Goal: Transaction & Acquisition: Purchase product/service

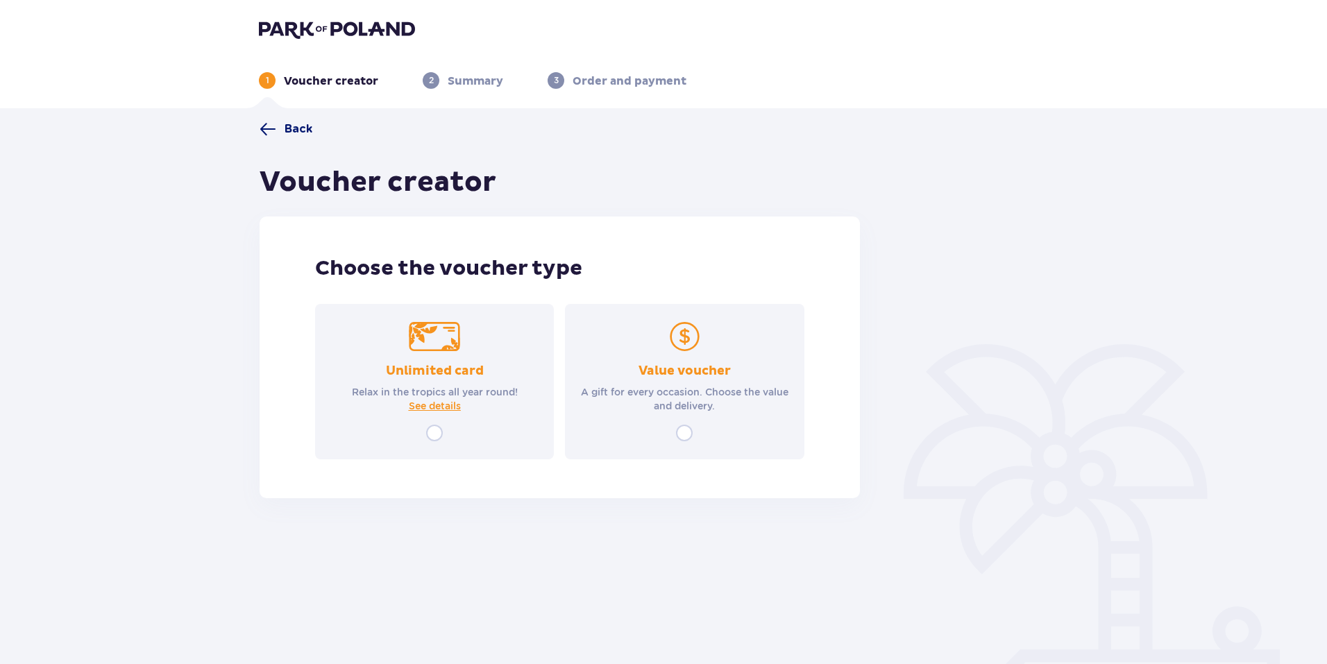
click at [269, 130] on span at bounding box center [267, 129] width 17 height 17
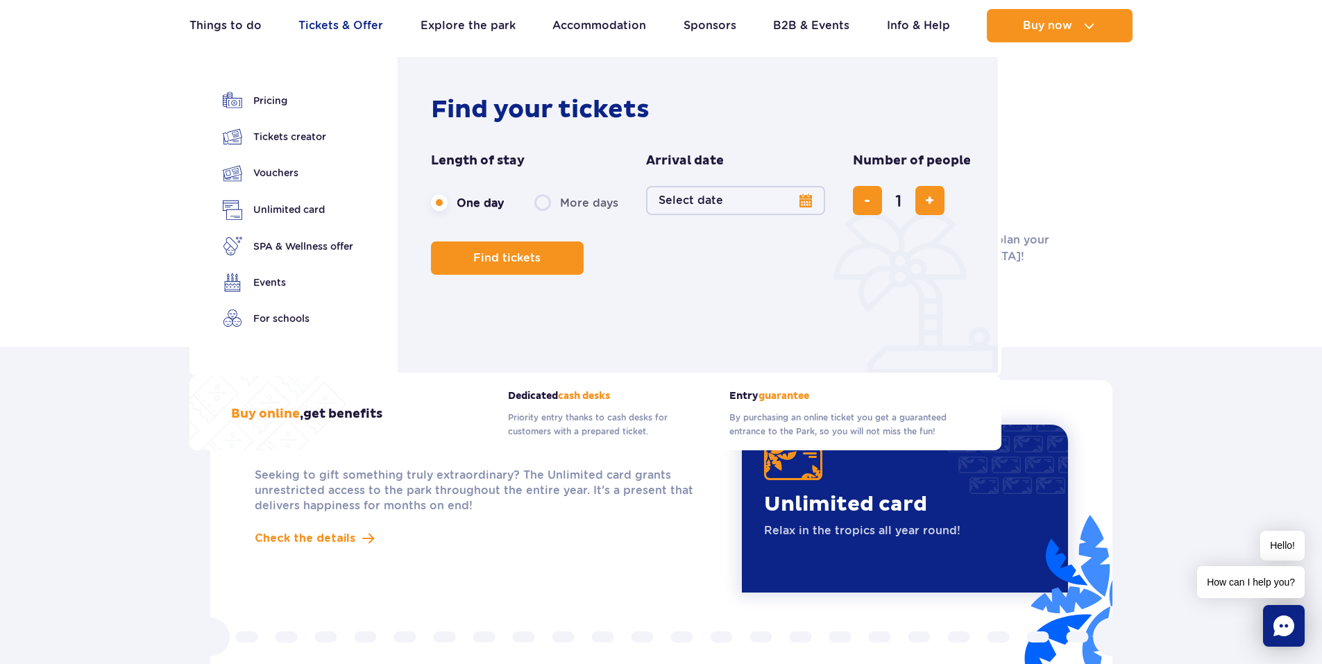
click at [327, 24] on link "Tickets & Offer" at bounding box center [340, 25] width 85 height 33
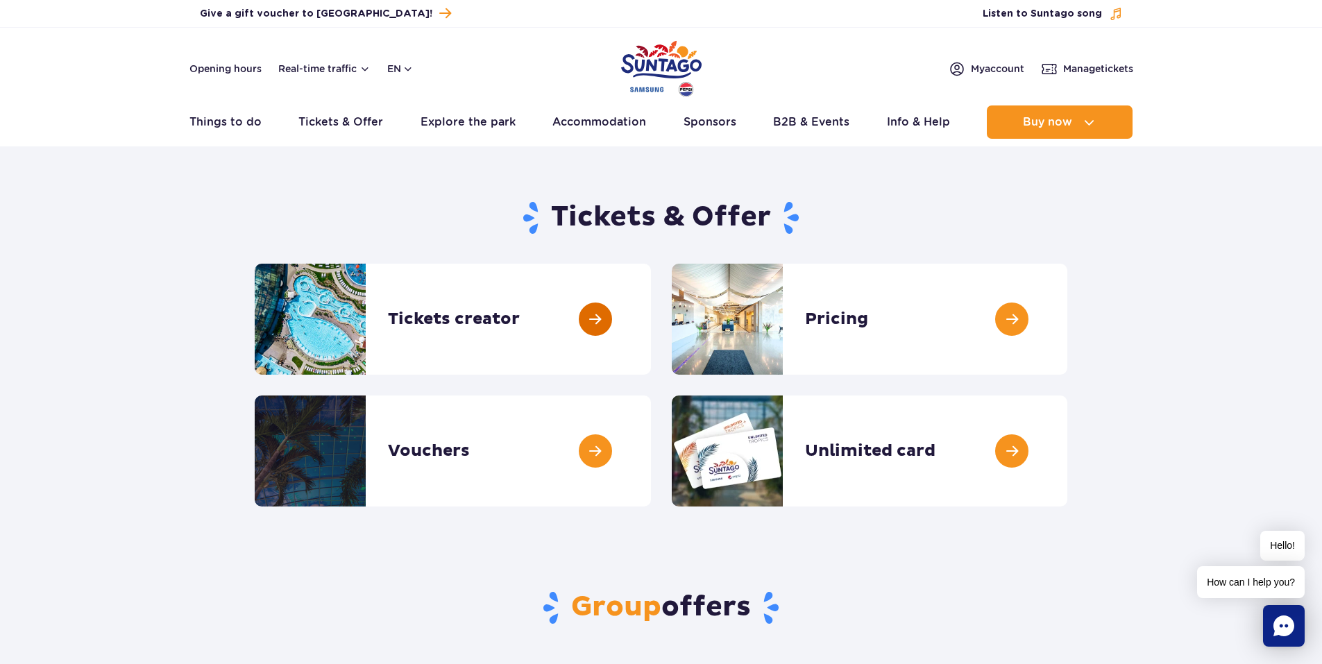
click at [651, 317] on link at bounding box center [651, 319] width 0 height 111
click at [651, 321] on link at bounding box center [651, 319] width 0 height 111
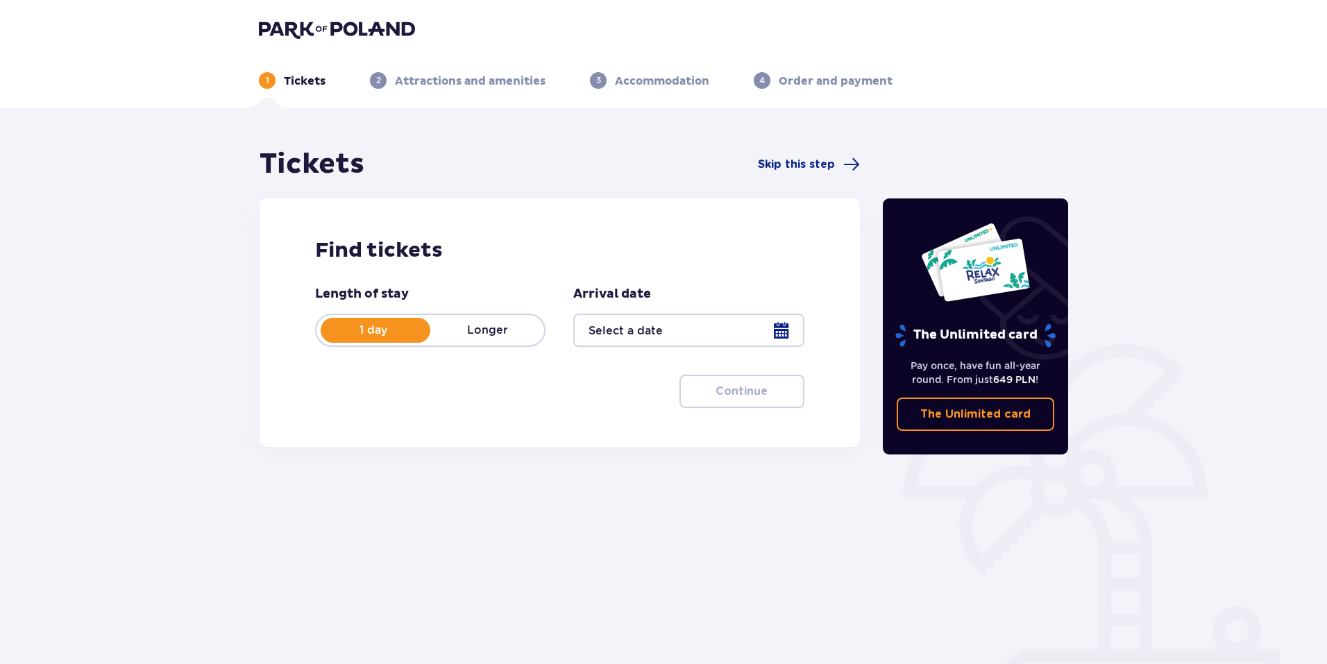
click at [776, 332] on div at bounding box center [688, 330] width 230 height 33
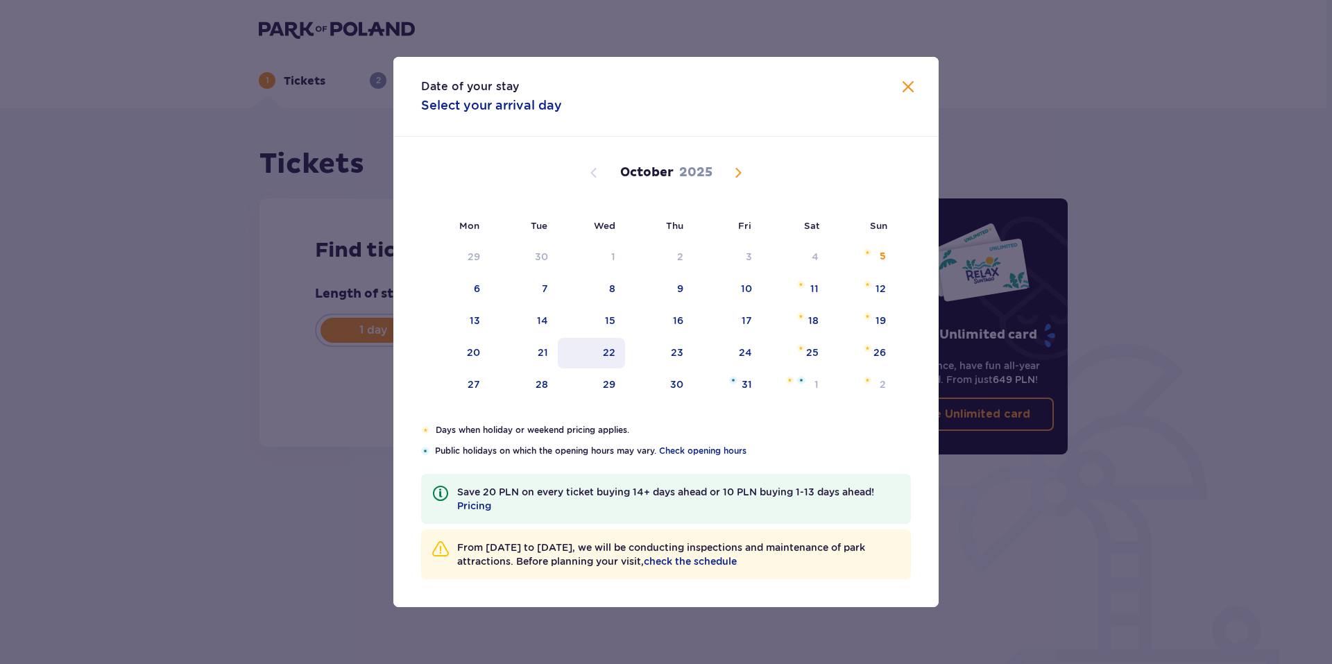
click at [590, 352] on div "22" at bounding box center [591, 353] width 67 height 31
type input "22.10.25"
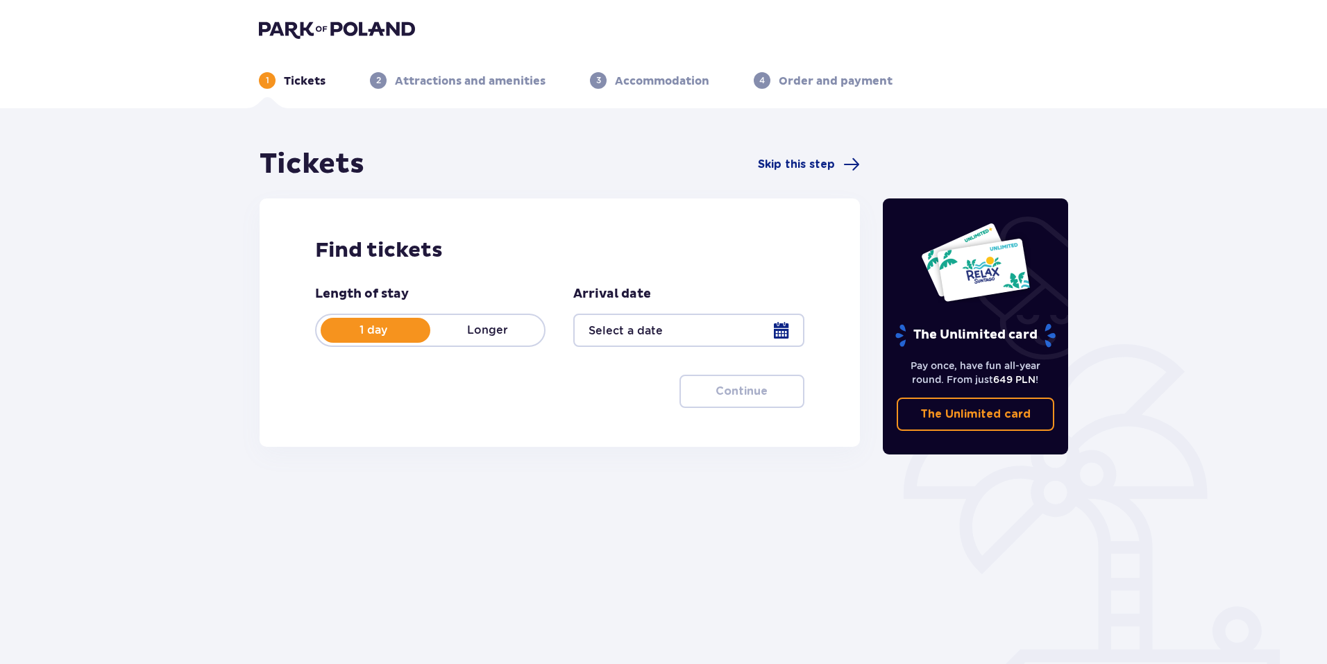
click at [777, 328] on div at bounding box center [688, 330] width 230 height 33
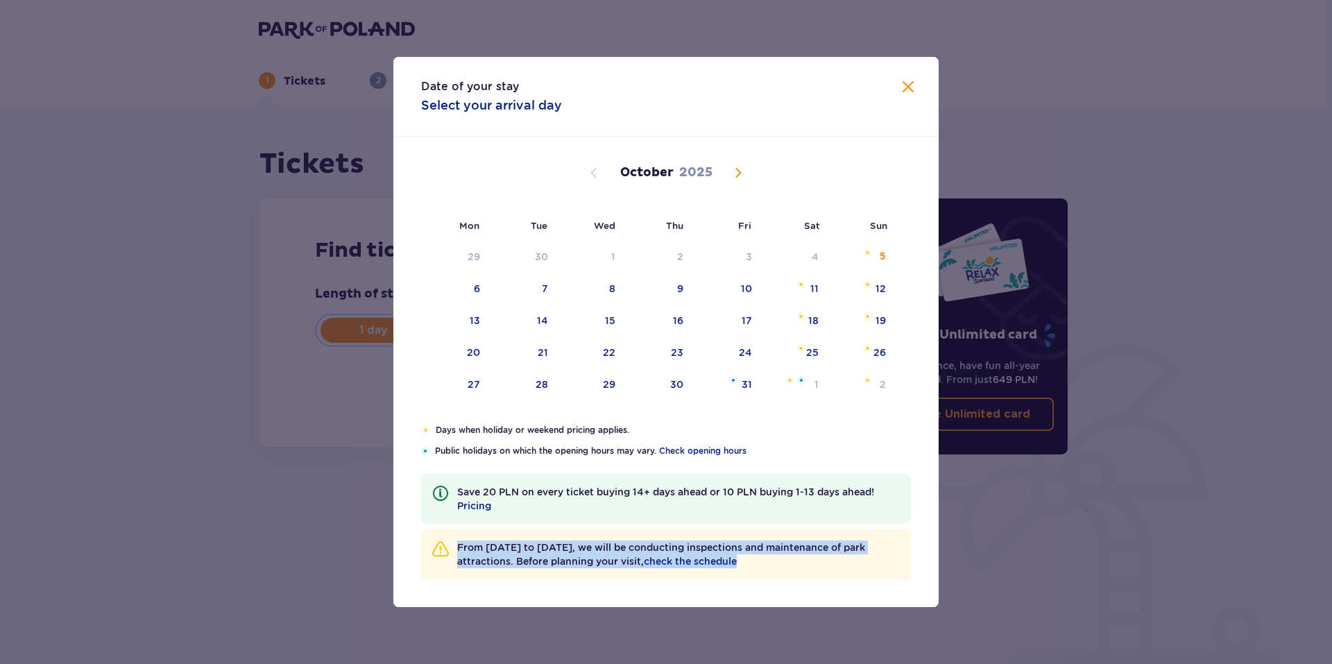
drag, startPoint x: 458, startPoint y: 546, endPoint x: 769, endPoint y: 572, distance: 312.6
click at [769, 572] on div "From October 6 to December 19, we will be conducting inspections and maintenanc…" at bounding box center [666, 554] width 490 height 50
copy p "From October 6 to December 19, we will be conducting inspections and maintenanc…"
click at [737, 560] on span "check the schedule" at bounding box center [690, 561] width 93 height 14
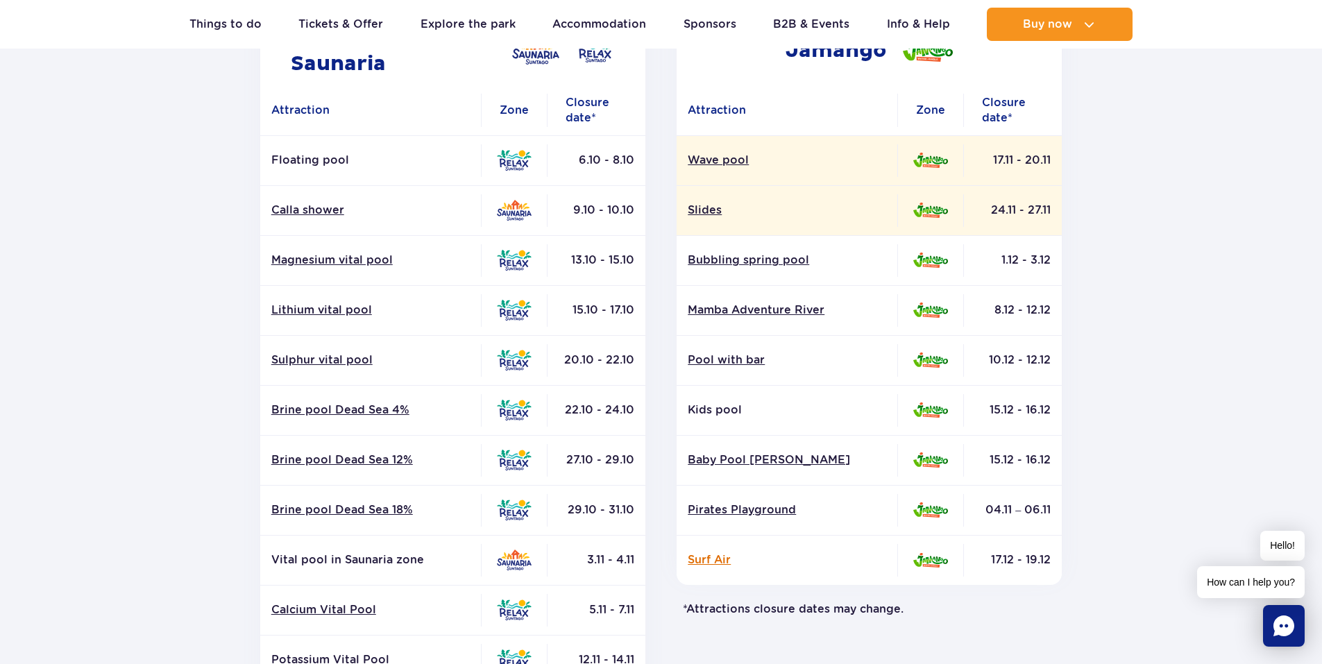
scroll to position [139, 0]
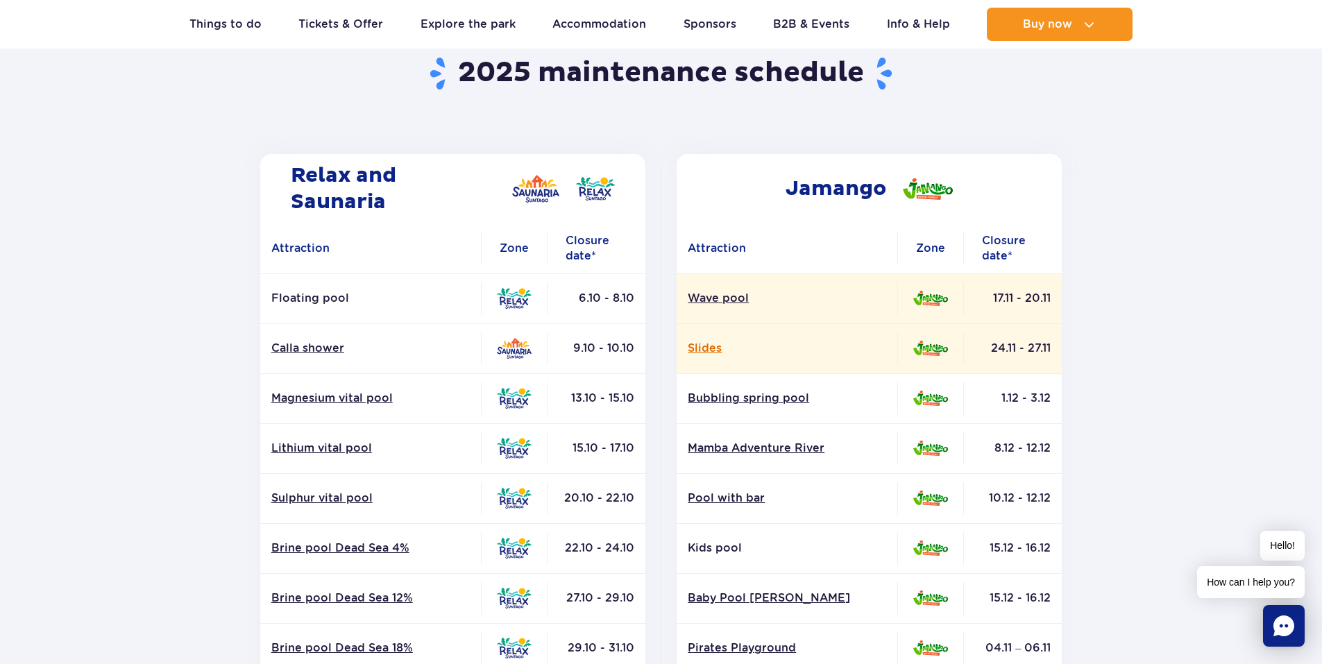
click at [701, 350] on link "Slides" at bounding box center [787, 348] width 198 height 15
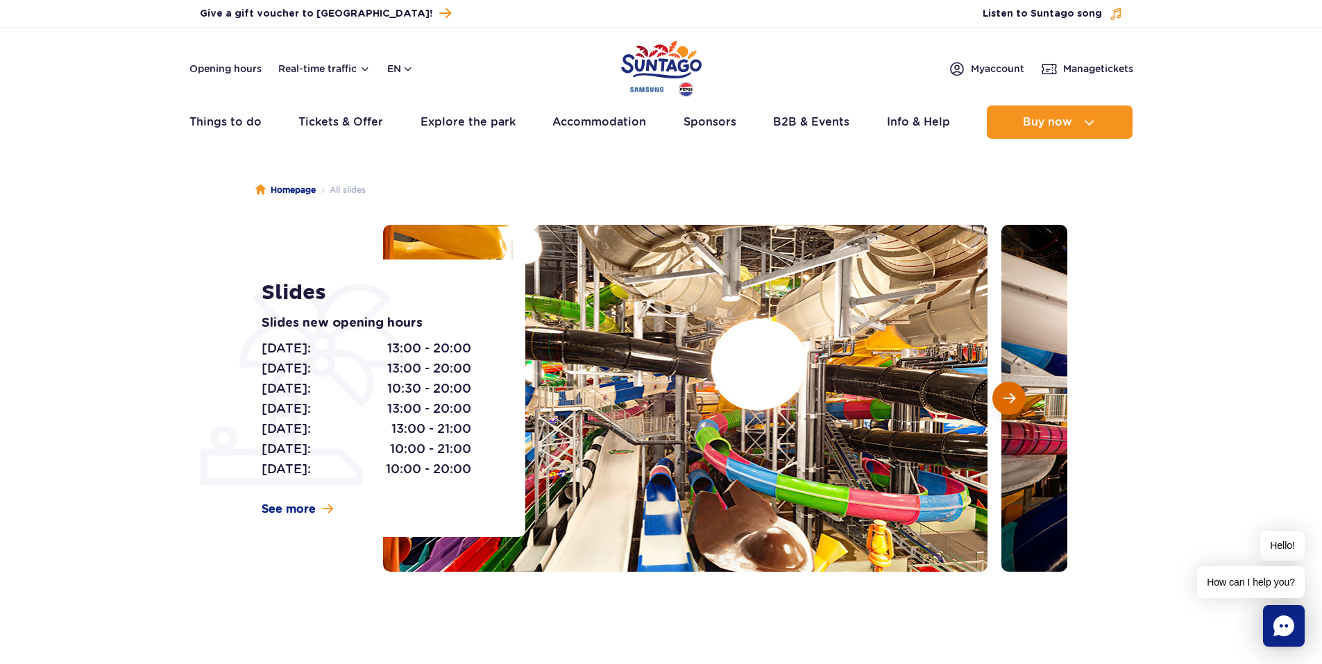
click at [1003, 397] on span "Next slide" at bounding box center [1009, 398] width 12 height 12
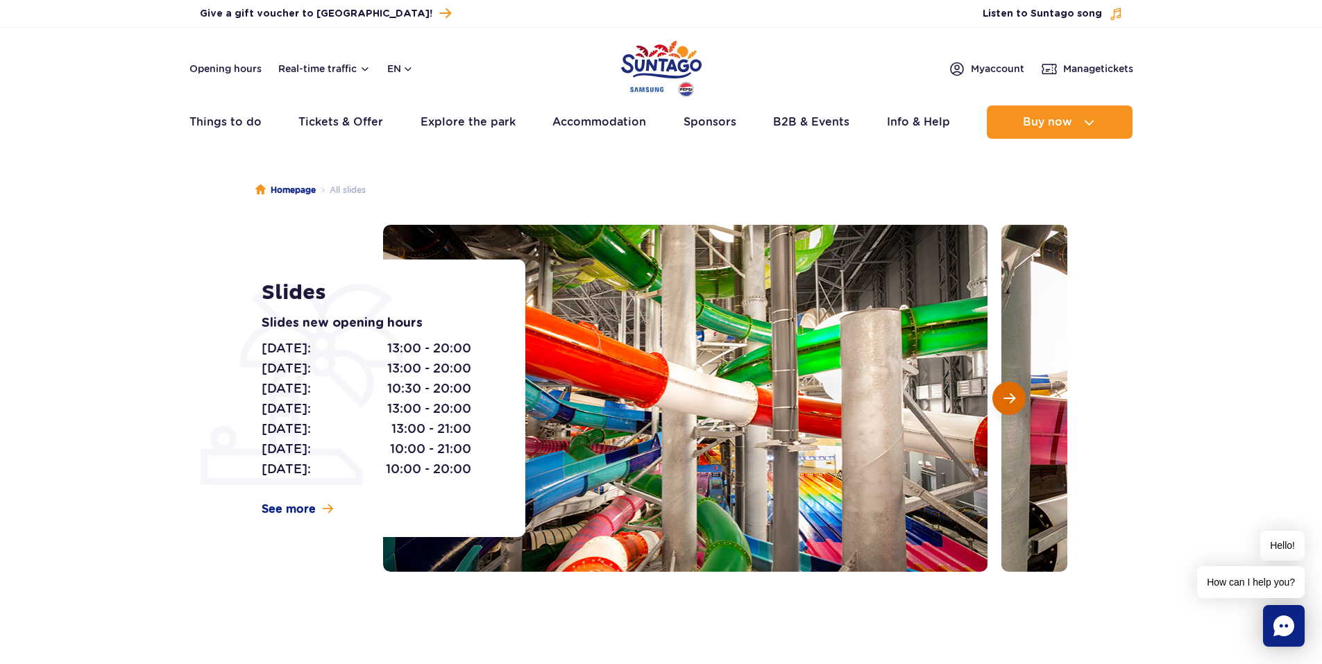
click at [1003, 397] on span "Next slide" at bounding box center [1009, 398] width 12 height 12
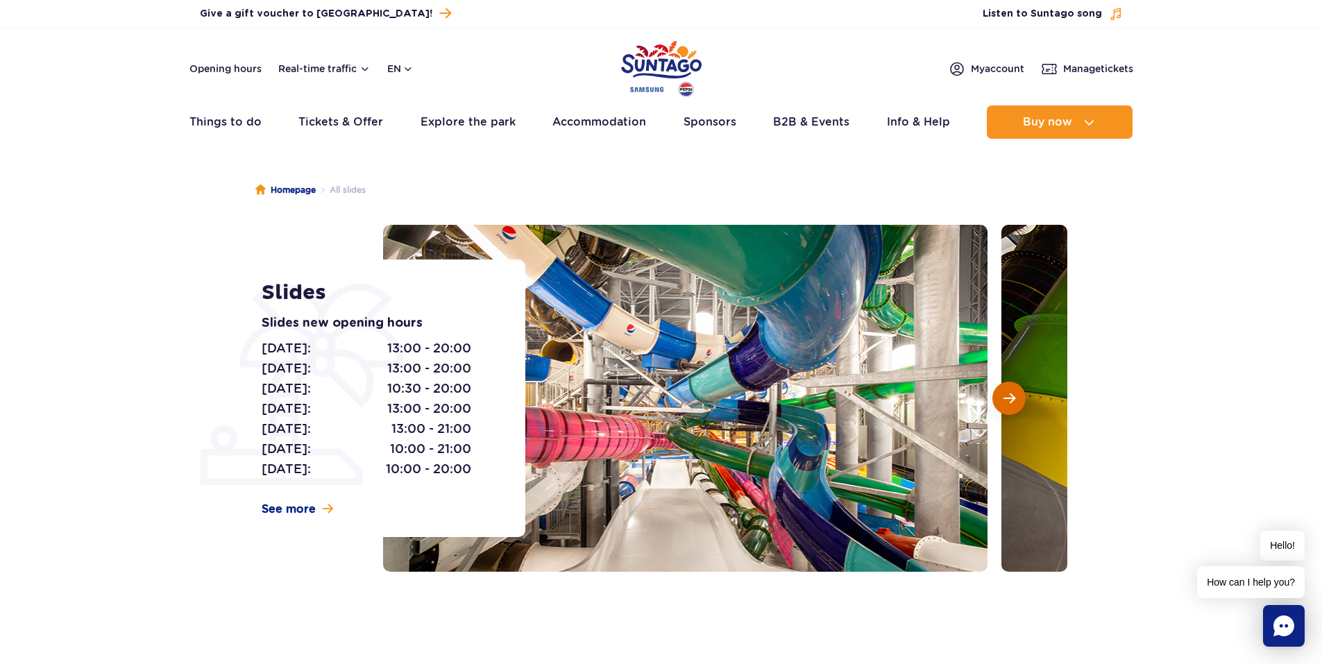
click at [1003, 397] on span "Next slide" at bounding box center [1009, 398] width 12 height 12
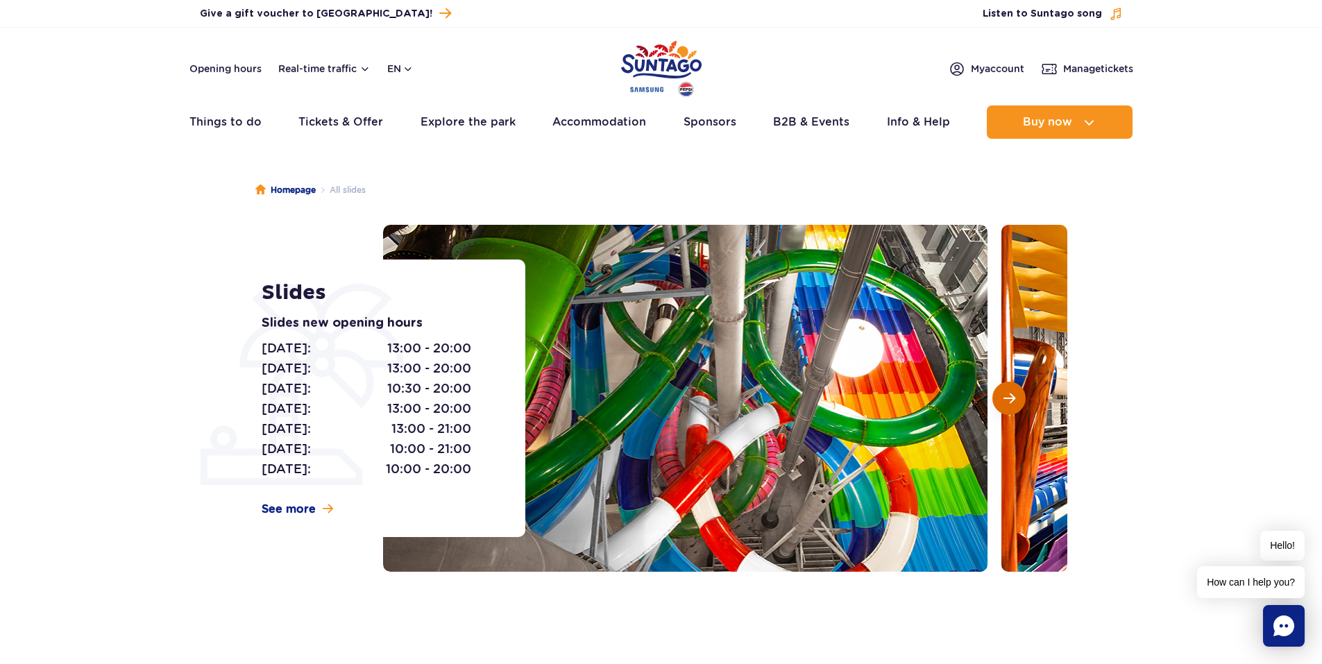
click at [1003, 397] on span "Next slide" at bounding box center [1009, 398] width 12 height 12
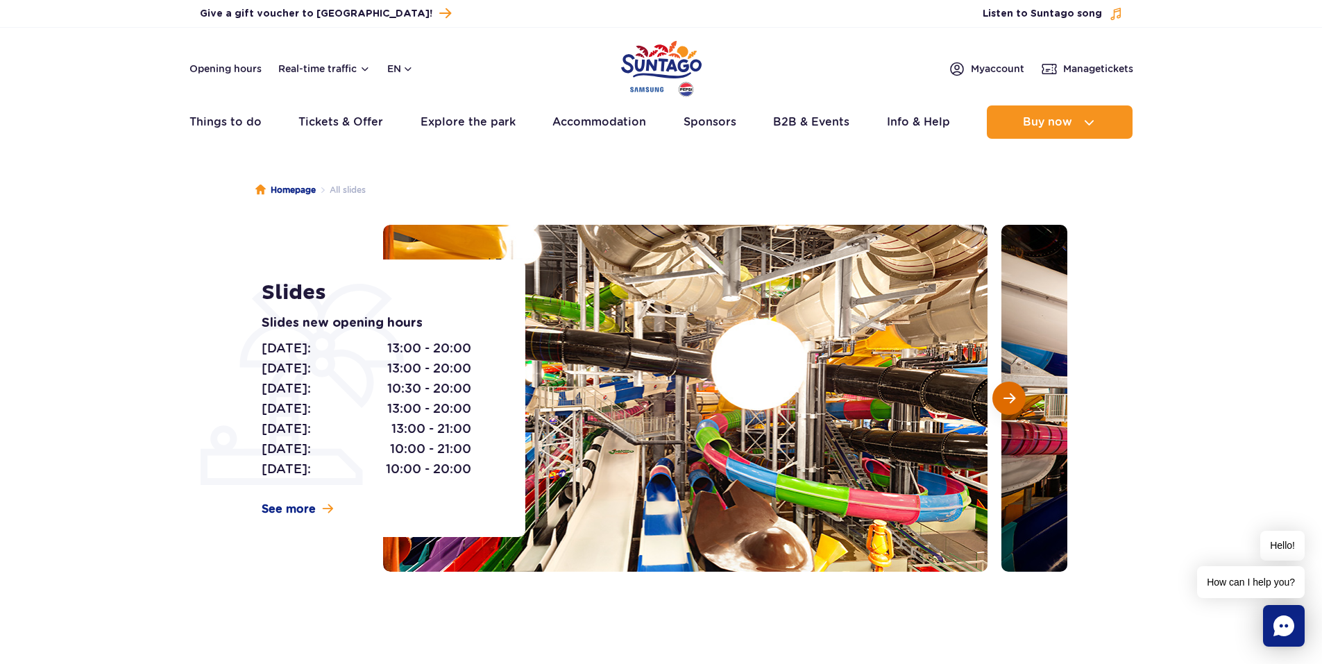
click at [1003, 397] on span "Next slide" at bounding box center [1009, 398] width 12 height 12
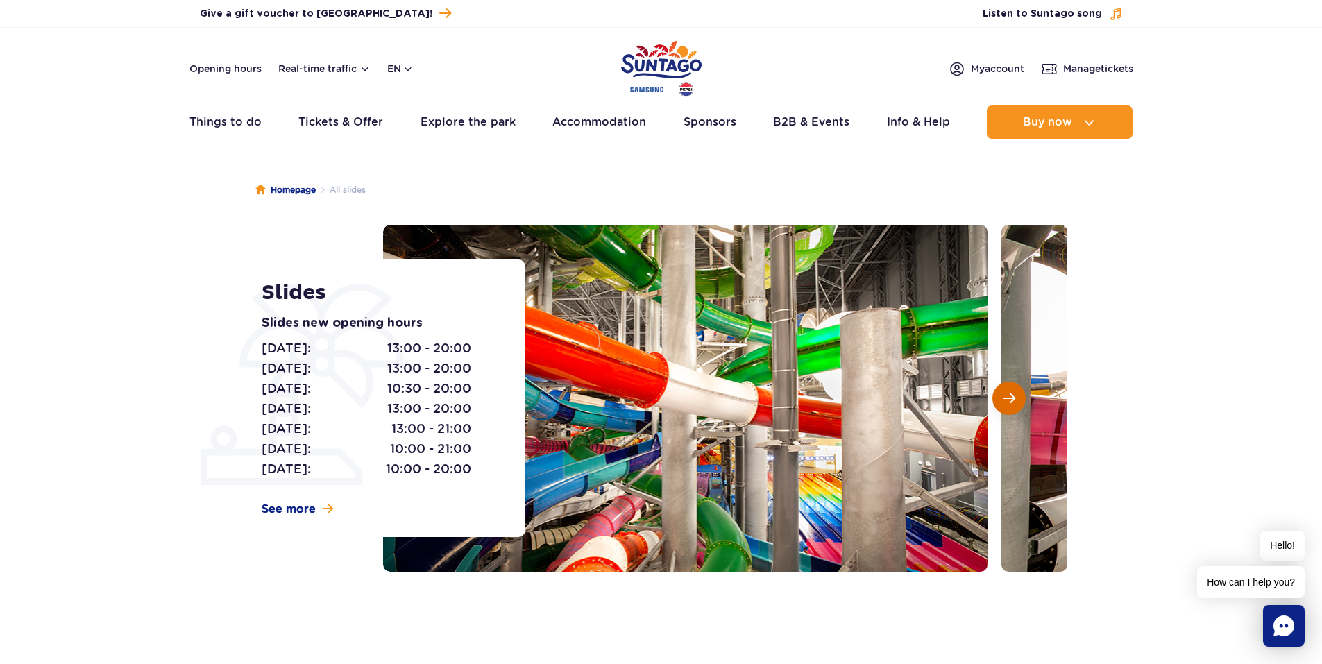
click at [1003, 397] on span "Next slide" at bounding box center [1009, 398] width 12 height 12
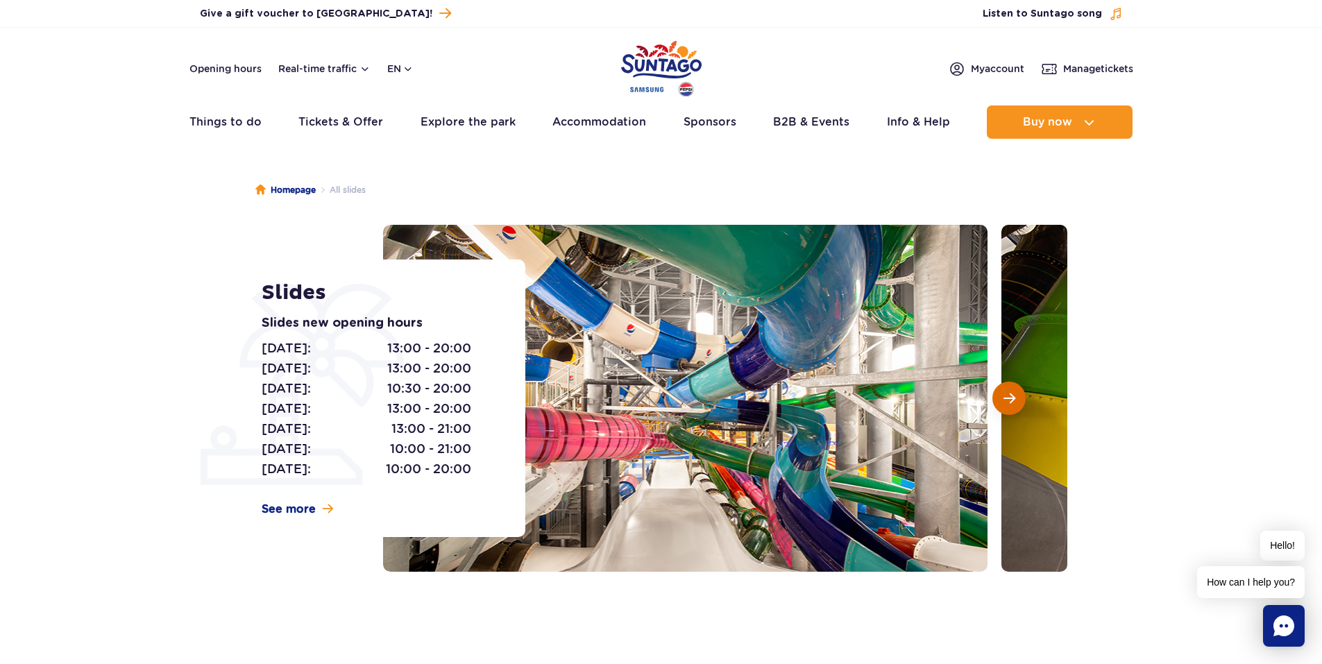
click at [1003, 397] on span "Next slide" at bounding box center [1009, 398] width 12 height 12
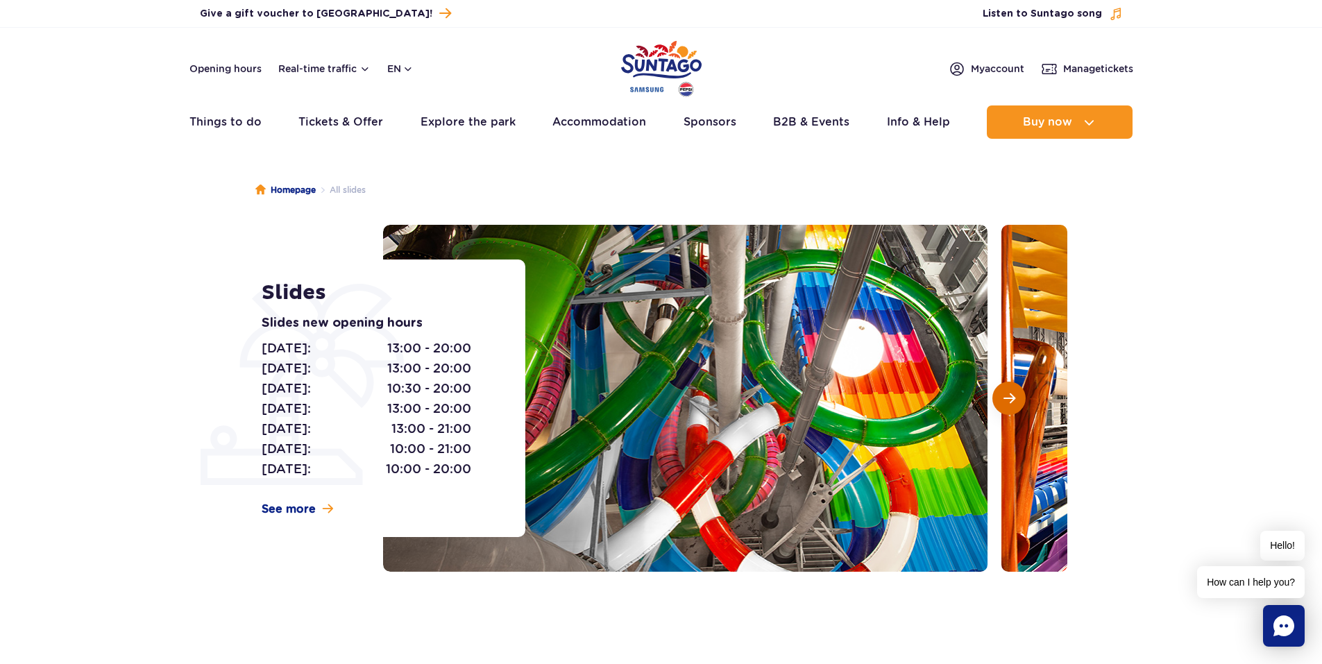
click at [1003, 397] on span "Next slide" at bounding box center [1009, 398] width 12 height 12
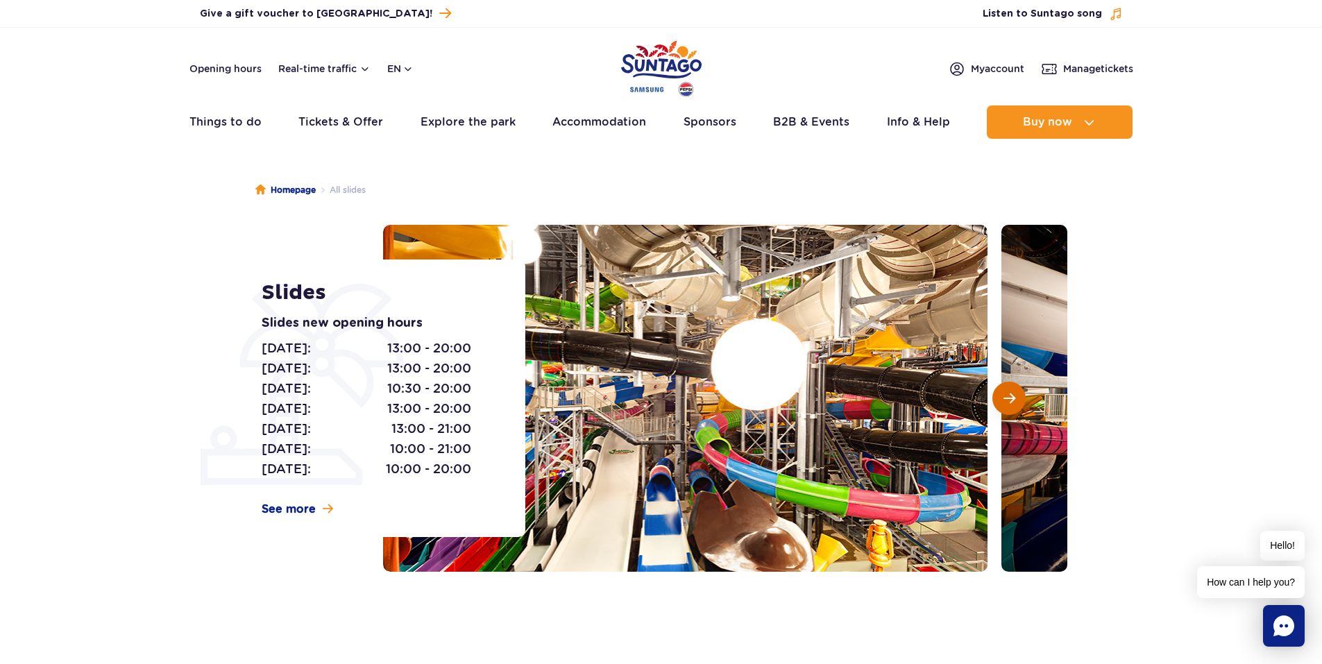
click at [1003, 397] on span "Next slide" at bounding box center [1009, 398] width 12 height 12
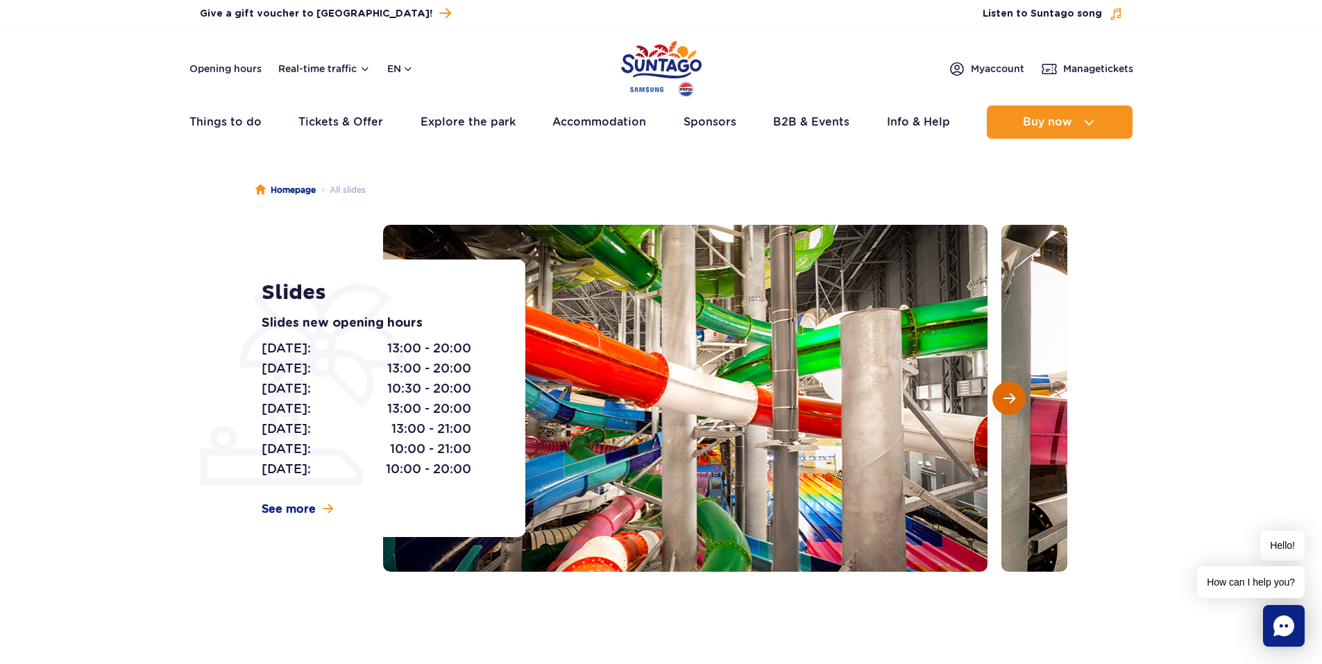
click at [1003, 397] on span "Next slide" at bounding box center [1009, 398] width 12 height 12
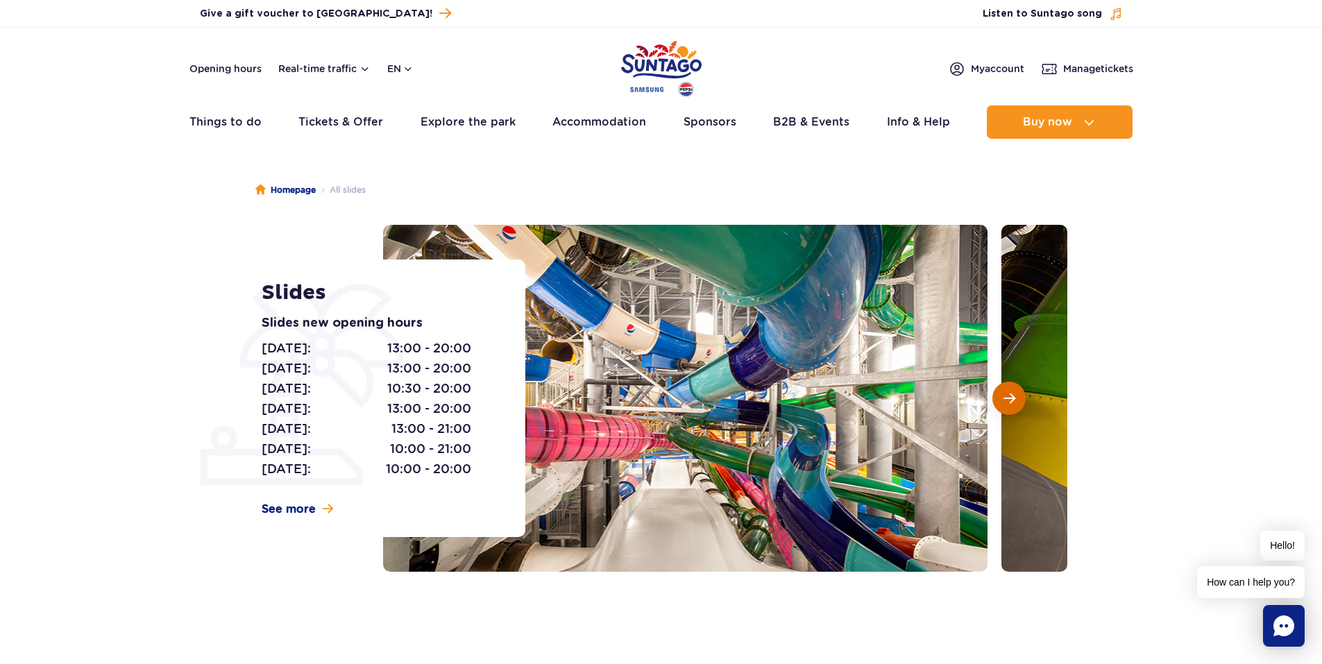
click at [1003, 397] on span "Next slide" at bounding box center [1009, 398] width 12 height 12
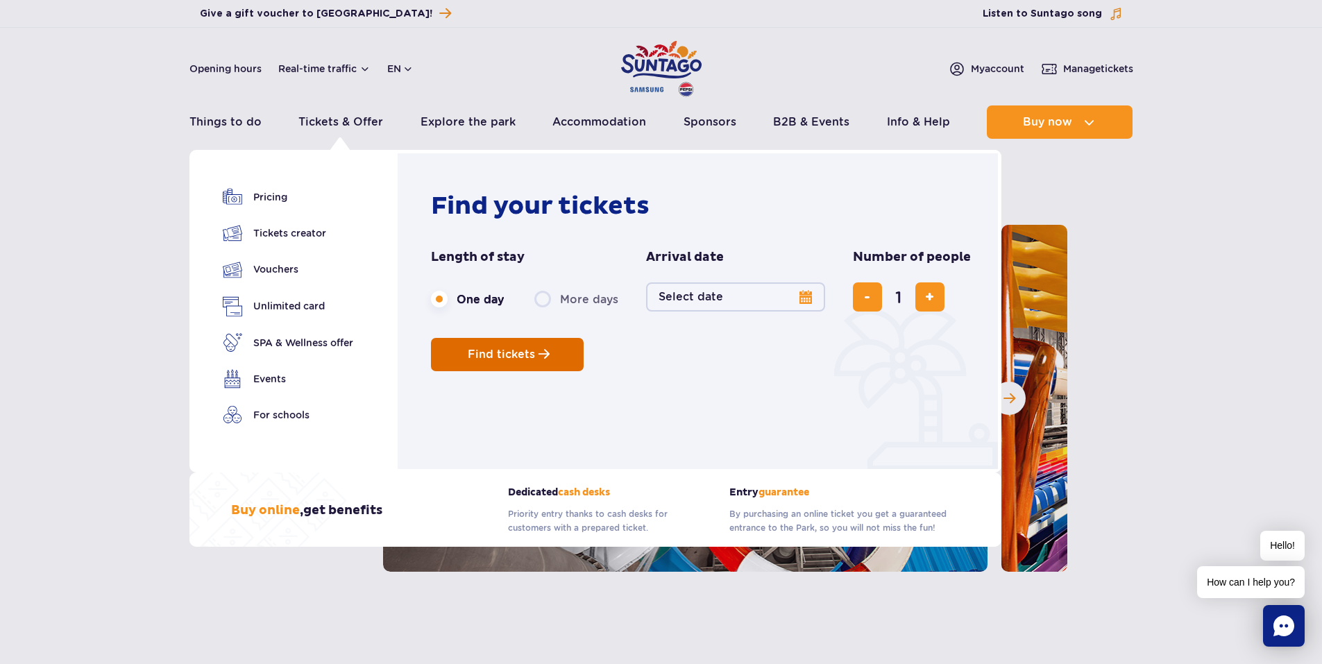
click at [508, 357] on span "Find tickets" at bounding box center [501, 354] width 67 height 12
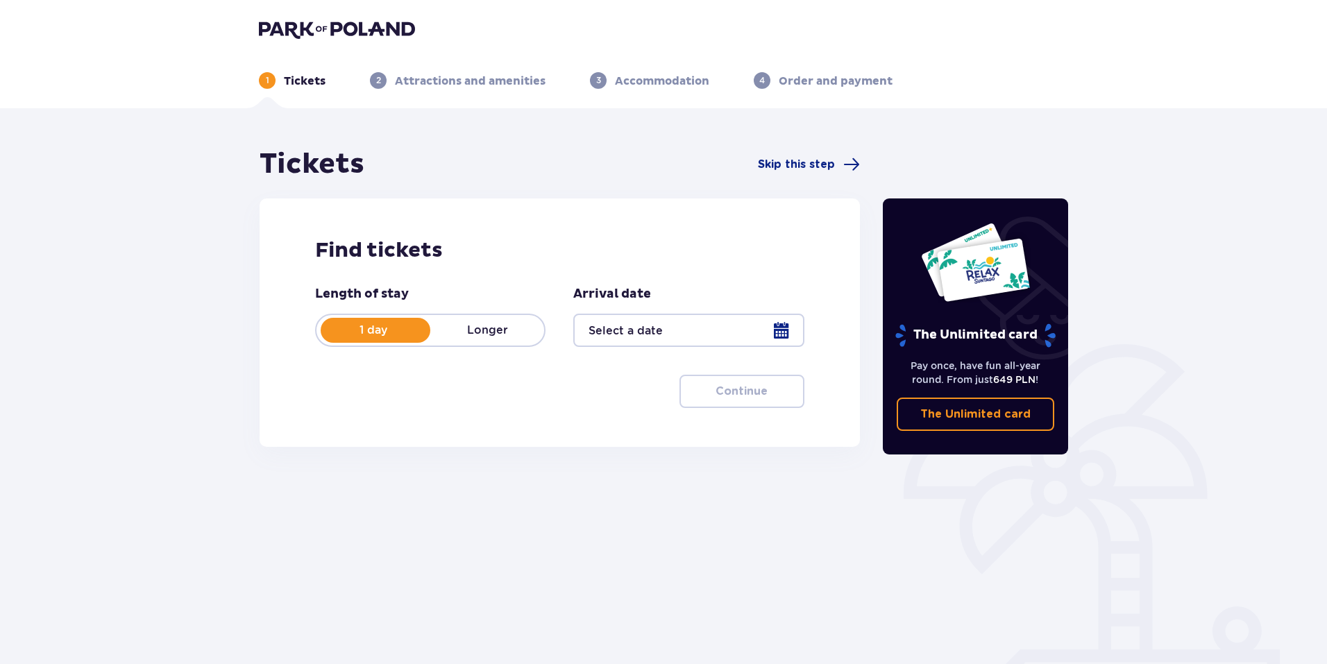
click at [788, 324] on div at bounding box center [688, 330] width 230 height 33
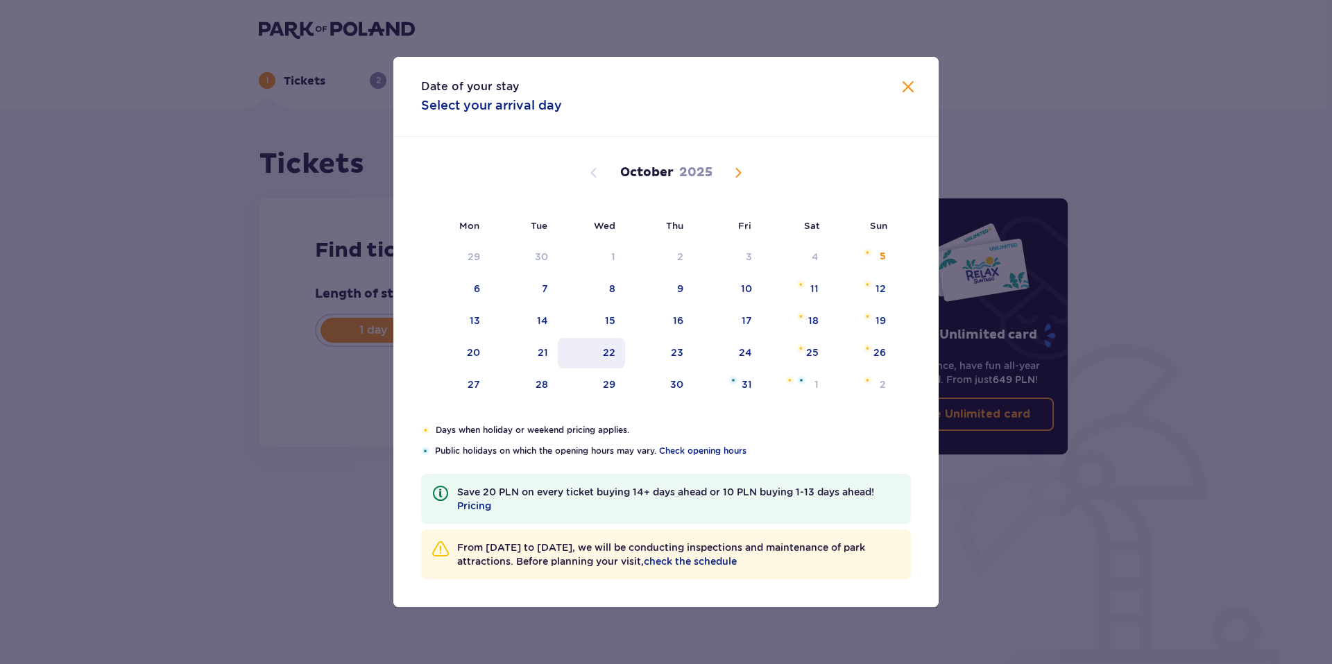
click at [613, 351] on div "22" at bounding box center [609, 353] width 12 height 14
type input "22.10.25"
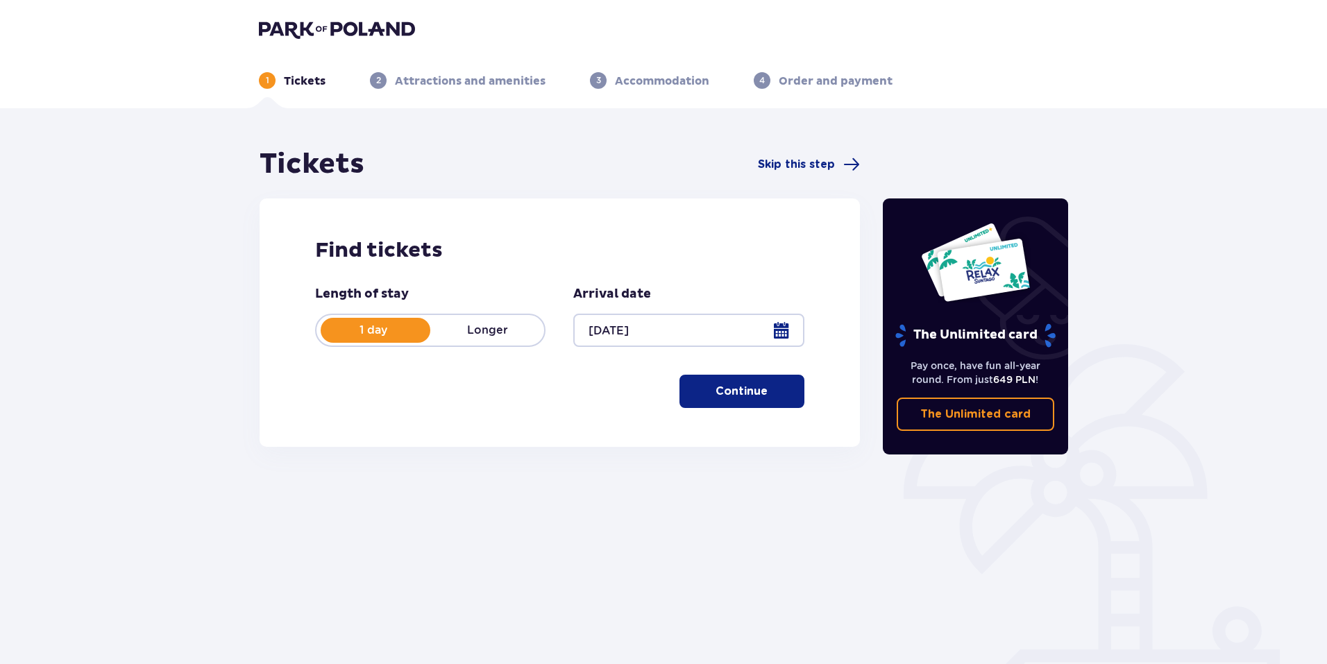
click at [770, 393] on span "button" at bounding box center [770, 391] width 17 height 17
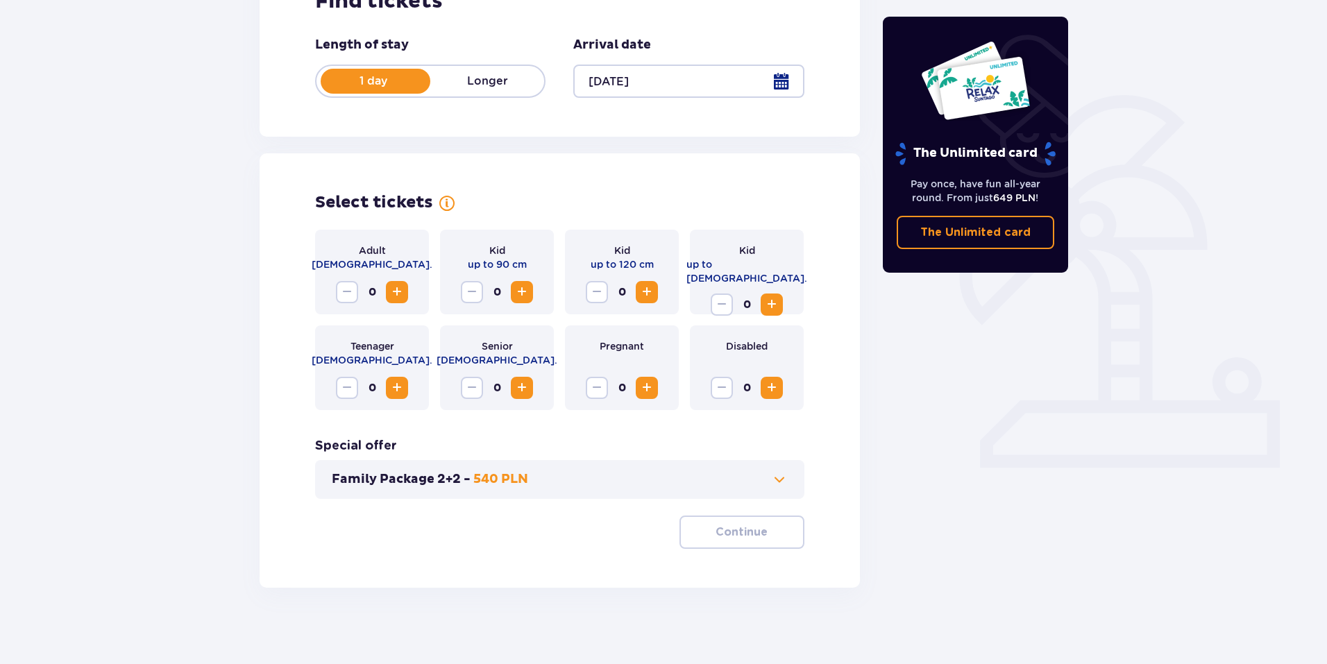
scroll to position [256, 0]
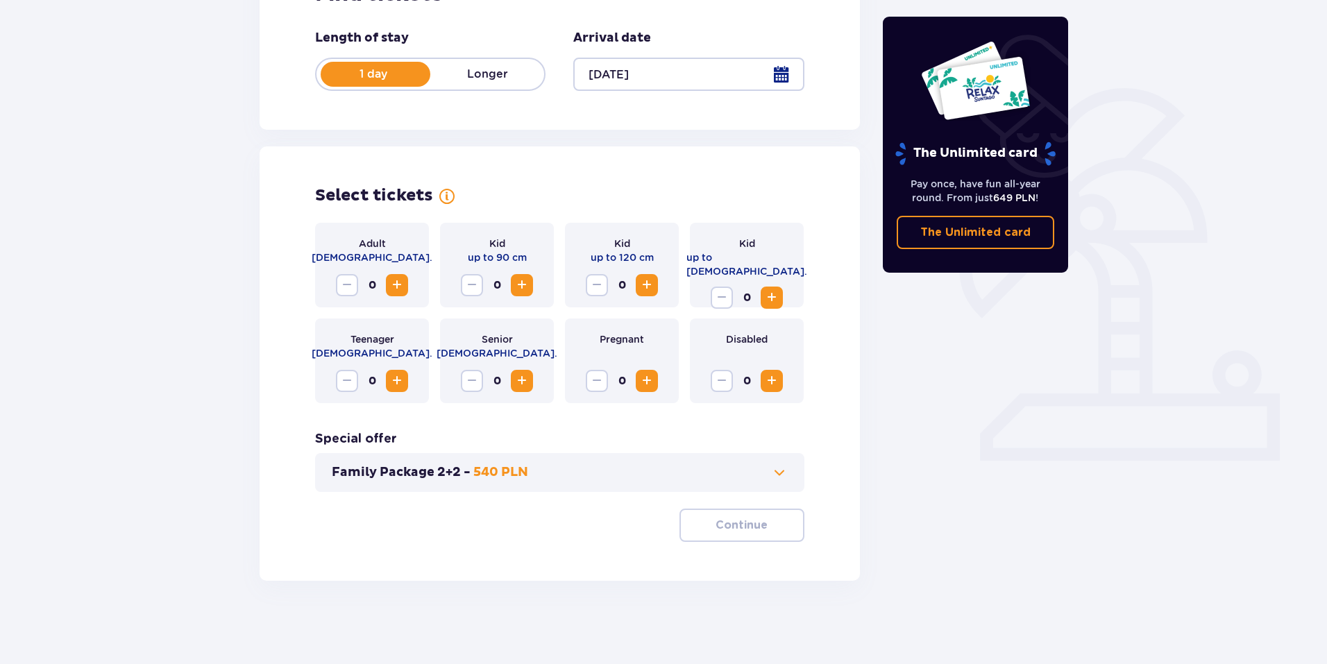
click at [778, 388] on span "Increase" at bounding box center [771, 381] width 17 height 17
click at [774, 292] on span "Increase" at bounding box center [771, 297] width 17 height 17
click at [778, 473] on span at bounding box center [779, 472] width 17 height 17
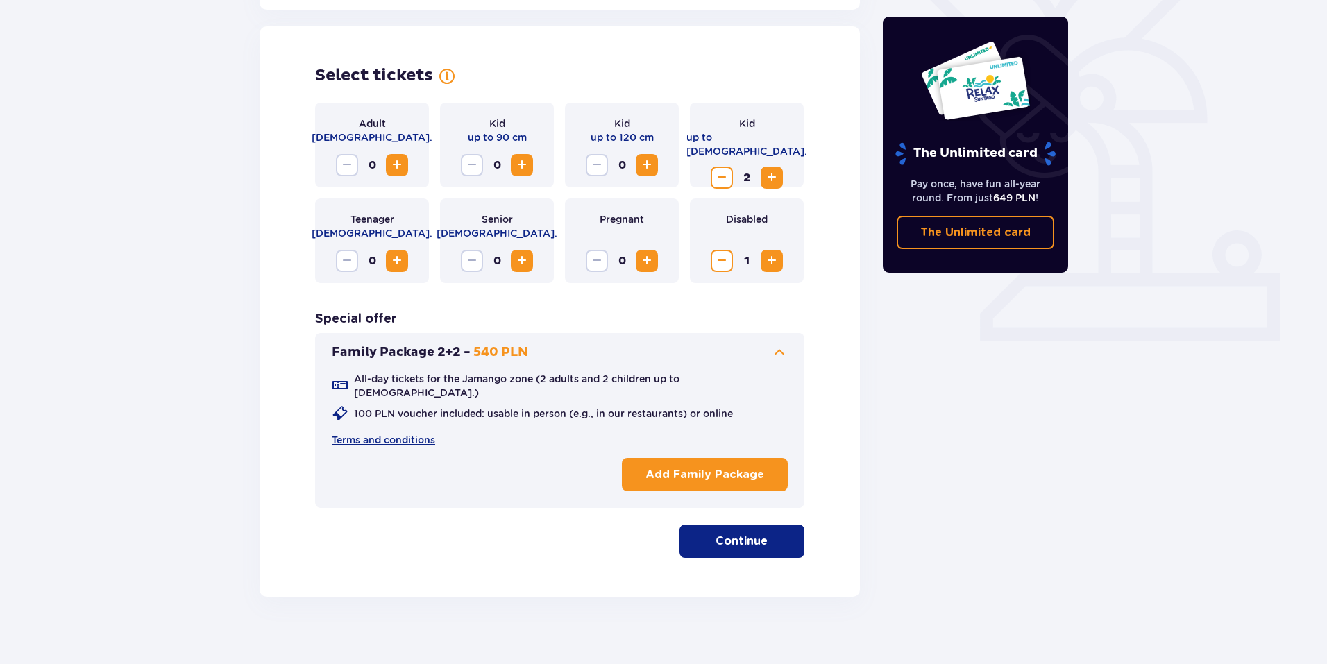
scroll to position [381, 0]
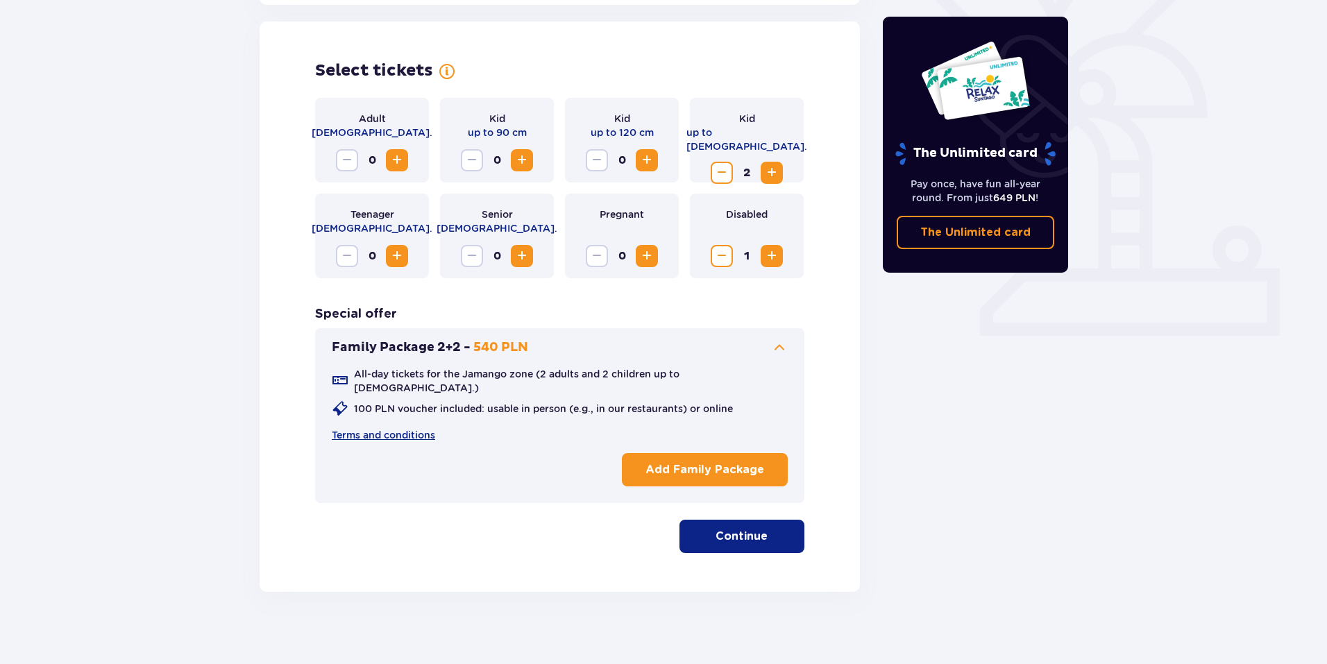
click at [762, 528] on span "button" at bounding box center [770, 536] width 17 height 17
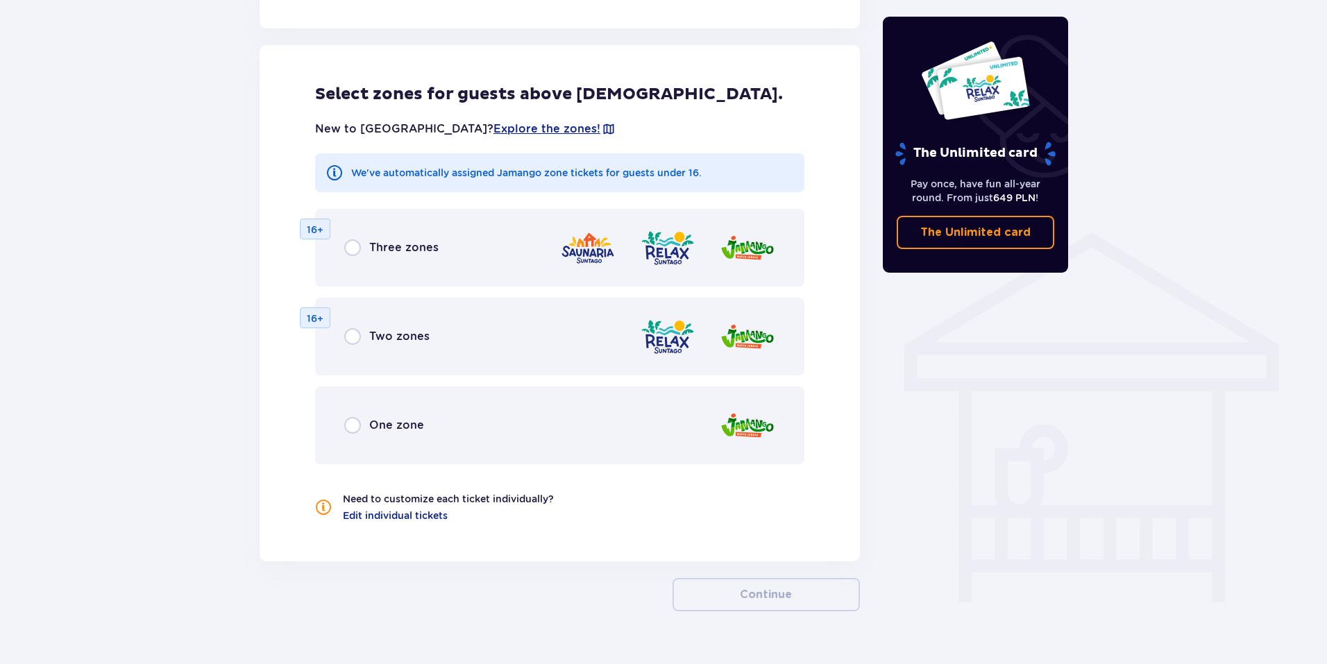
scroll to position [895, 0]
click at [377, 417] on span "One zone" at bounding box center [396, 424] width 55 height 15
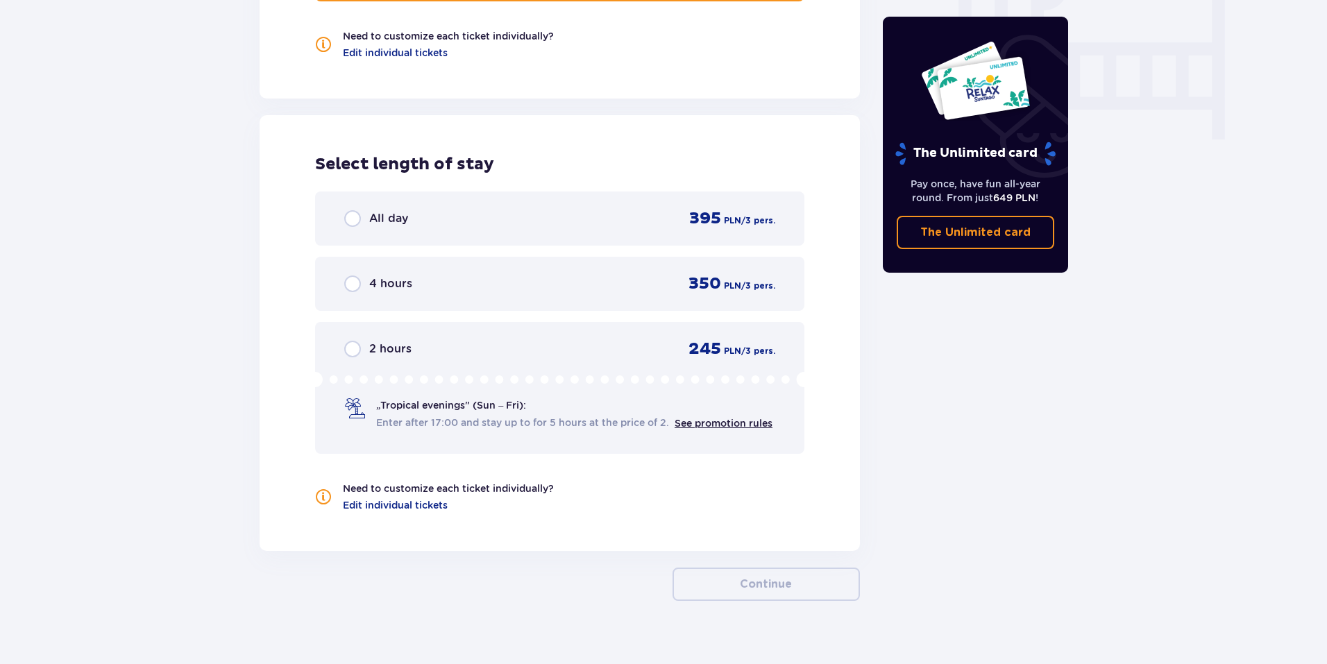
scroll to position [1366, 0]
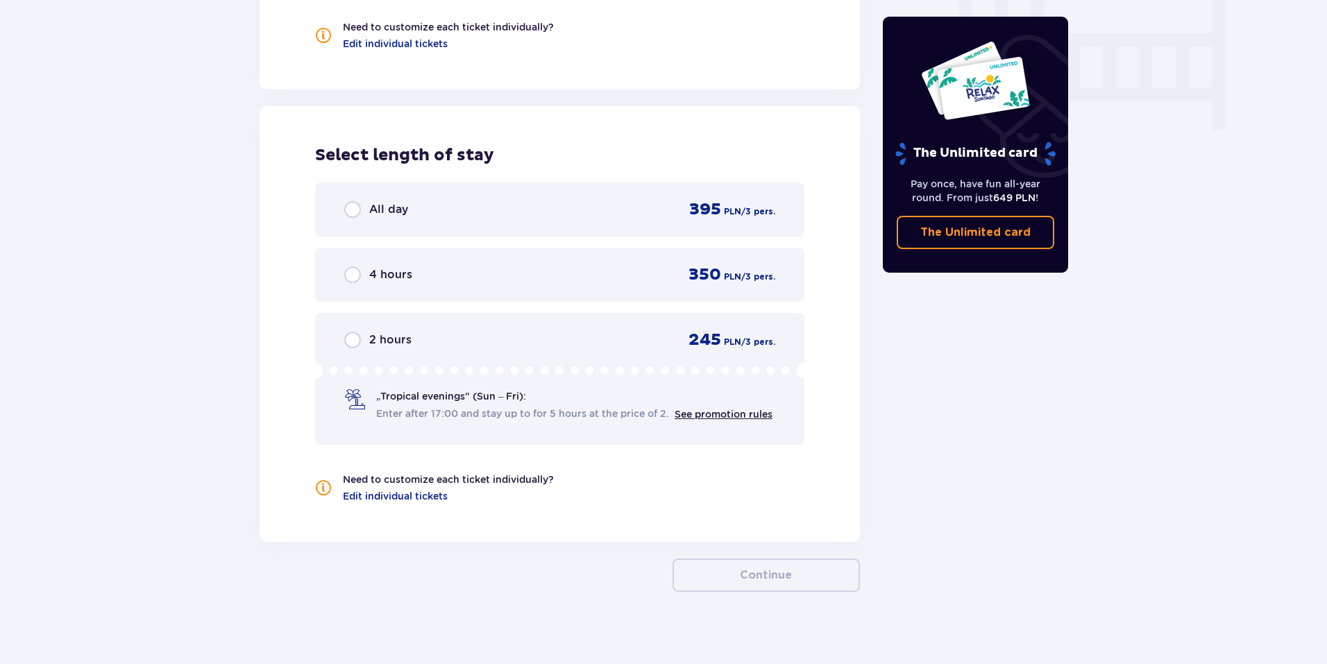
click at [351, 201] on input "radio" at bounding box center [352, 209] width 17 height 17
radio input "true"
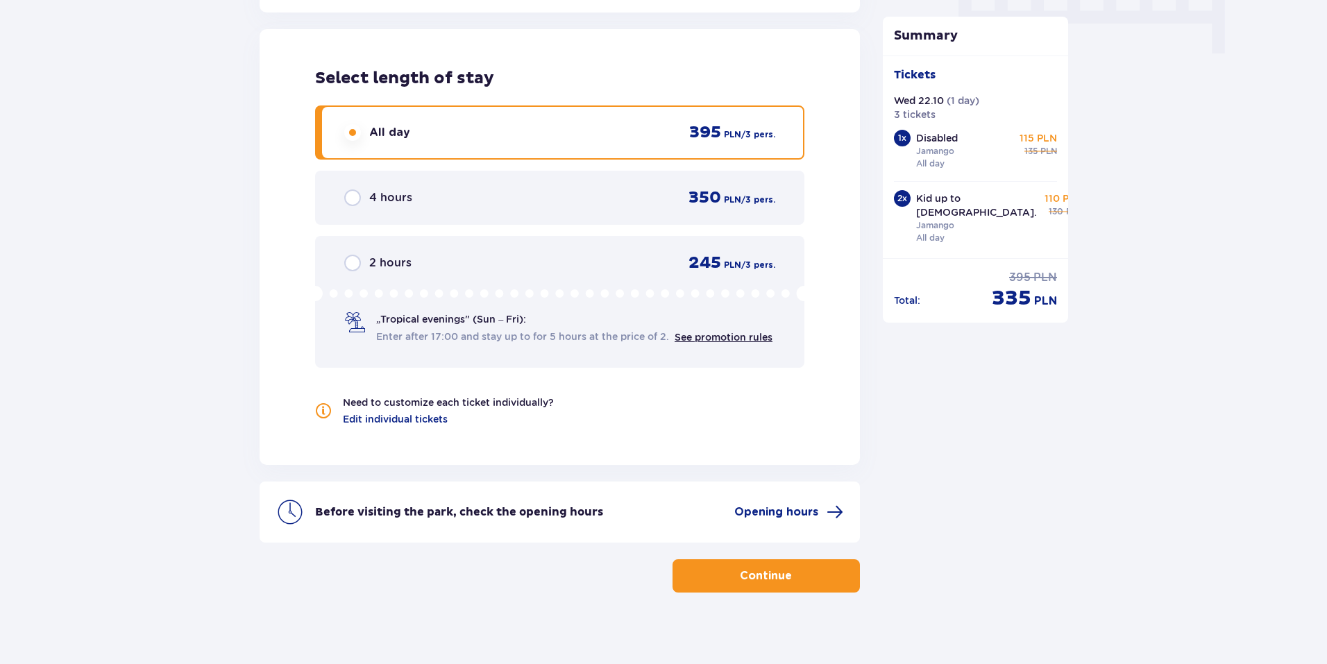
scroll to position [1444, 0]
drag, startPoint x: 812, startPoint y: 500, endPoint x: 1105, endPoint y: 539, distance: 296.0
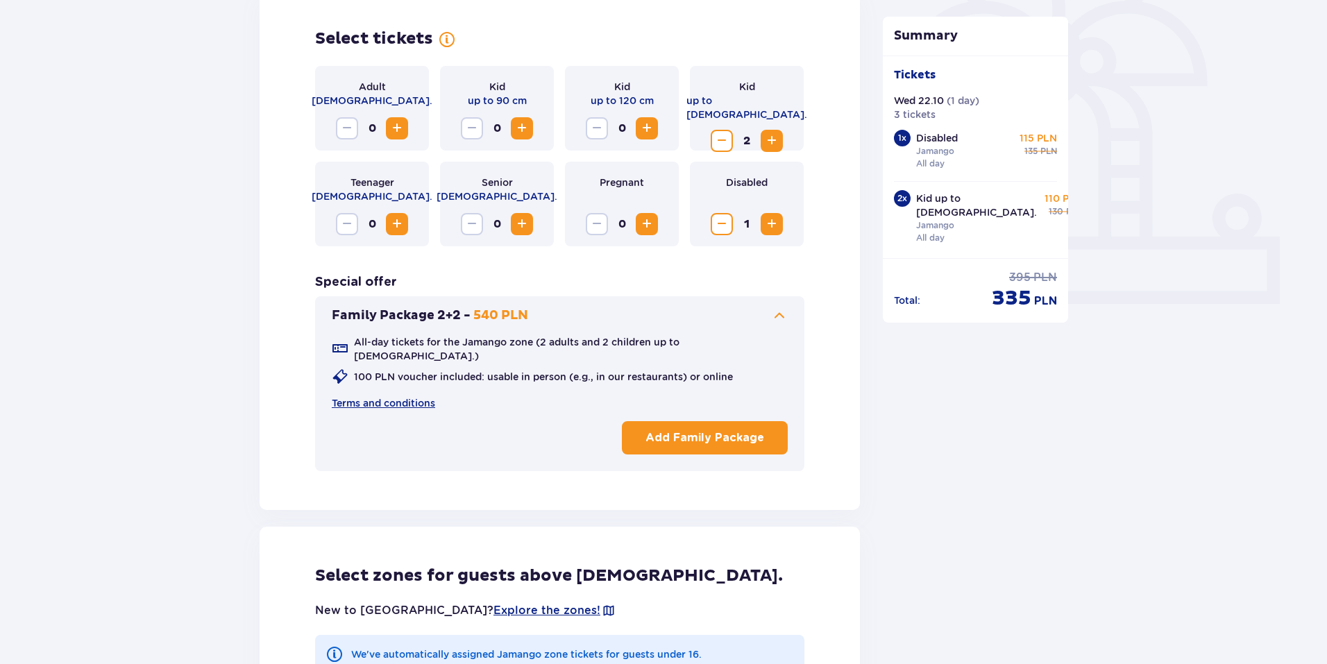
scroll to position [403, 0]
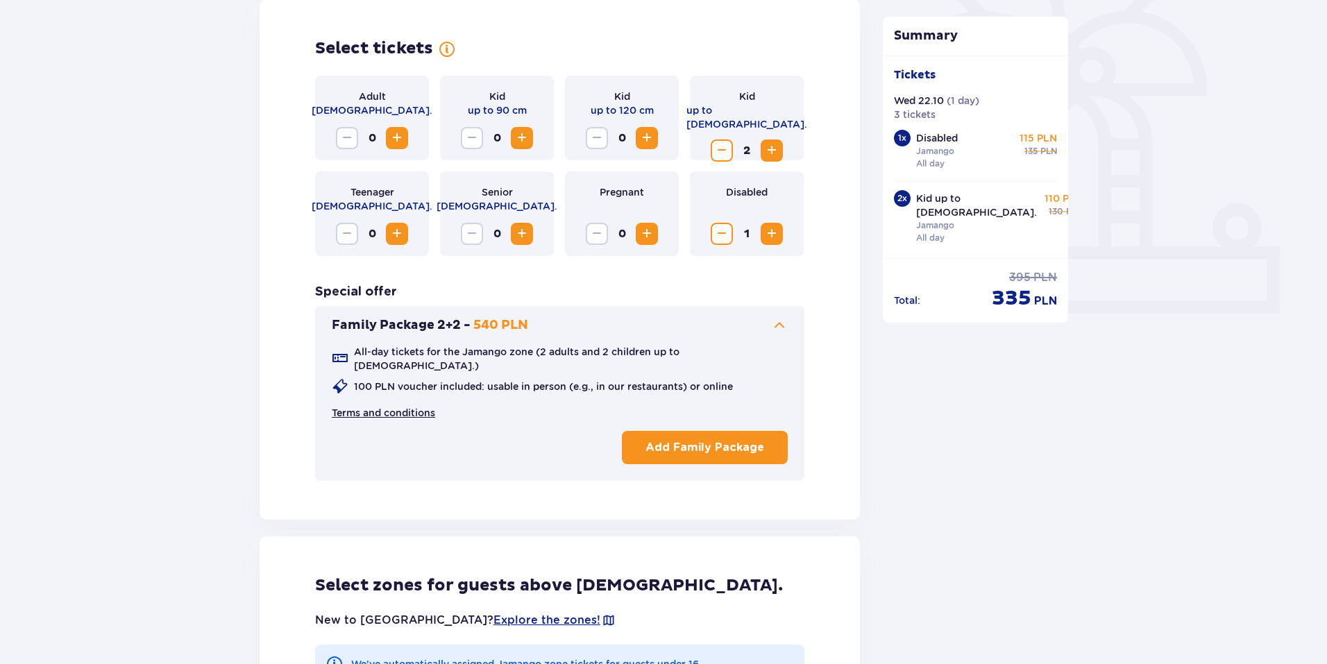
click at [398, 406] on link "Terms and conditions" at bounding box center [383, 413] width 103 height 14
click at [683, 441] on p "Add Family Package" at bounding box center [704, 447] width 119 height 15
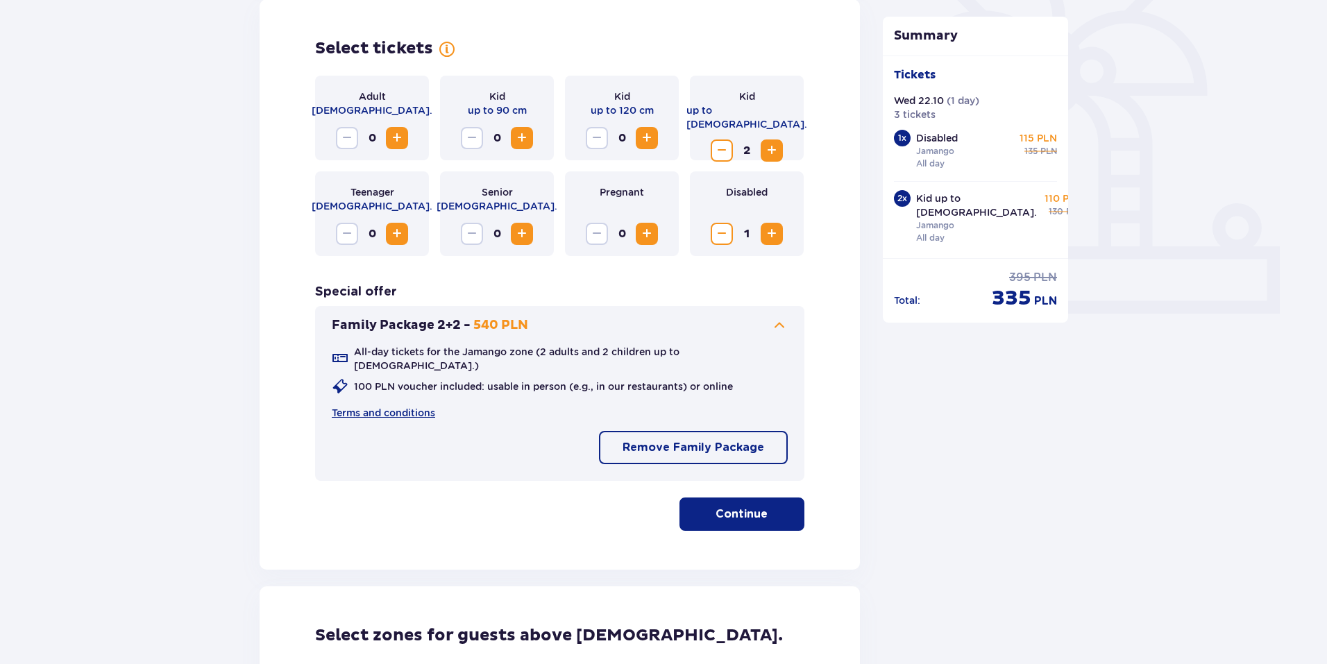
click at [778, 508] on span "button" at bounding box center [770, 514] width 17 height 17
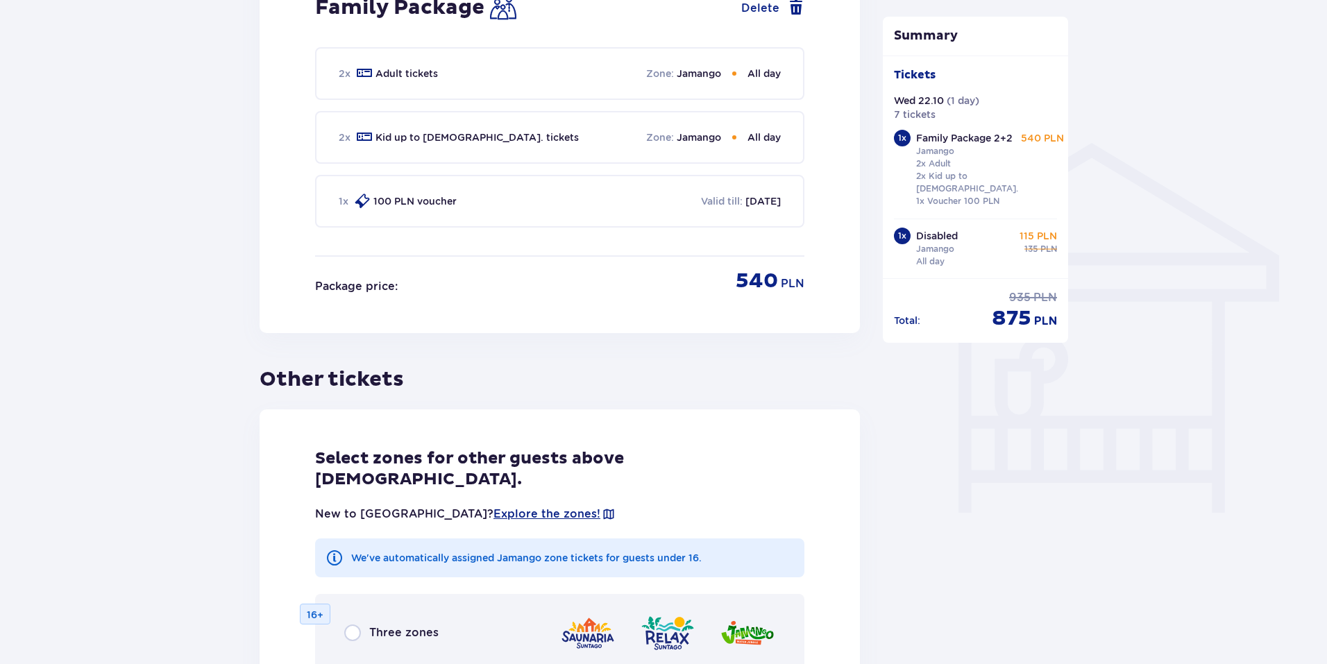
scroll to position [1050, 0]
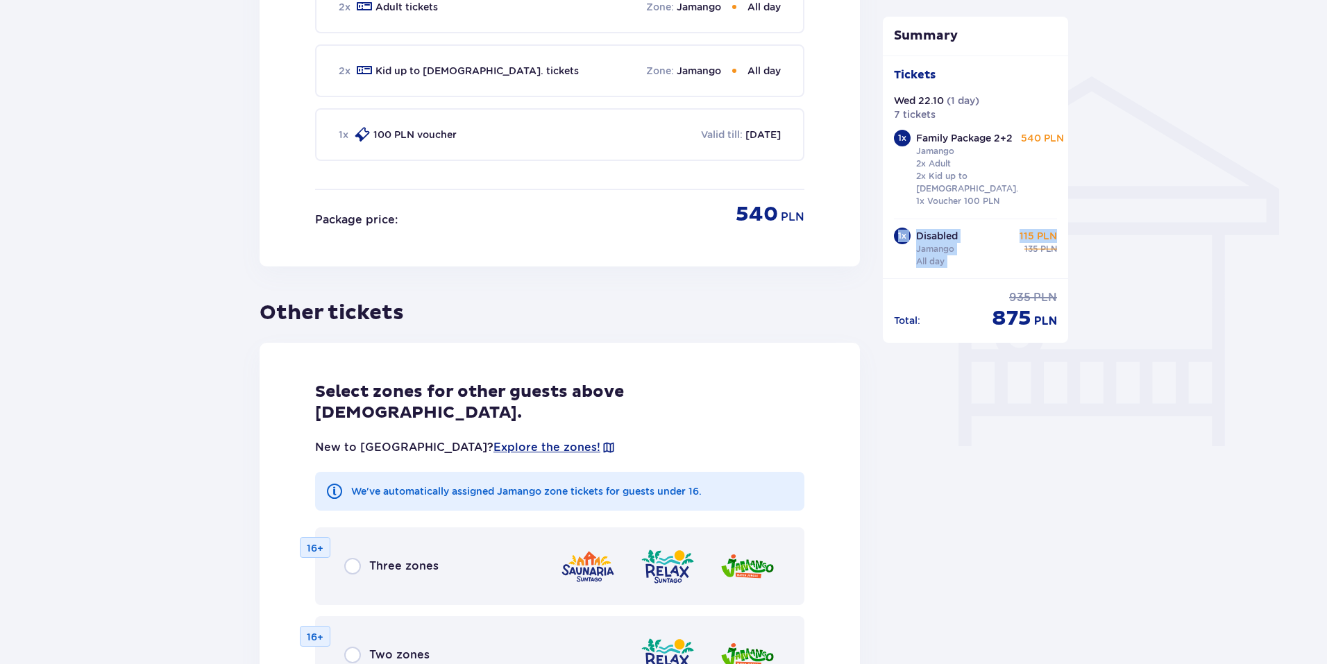
drag, startPoint x: 1067, startPoint y: 170, endPoint x: 1064, endPoint y: 225, distance: 54.9
click at [1064, 225] on div "Tickets Wed 22.10 ( 1 day ) 7 tickets 1 x Family Package 2+2 Jamango 2x Adult 2…" at bounding box center [976, 167] width 186 height 223
copy div "540 PLN 1 x Disabled Jamango All day 115 PLN"
click at [955, 330] on div "Total : regular price 935 PLN discounted price 875 PLN" at bounding box center [976, 311] width 164 height 42
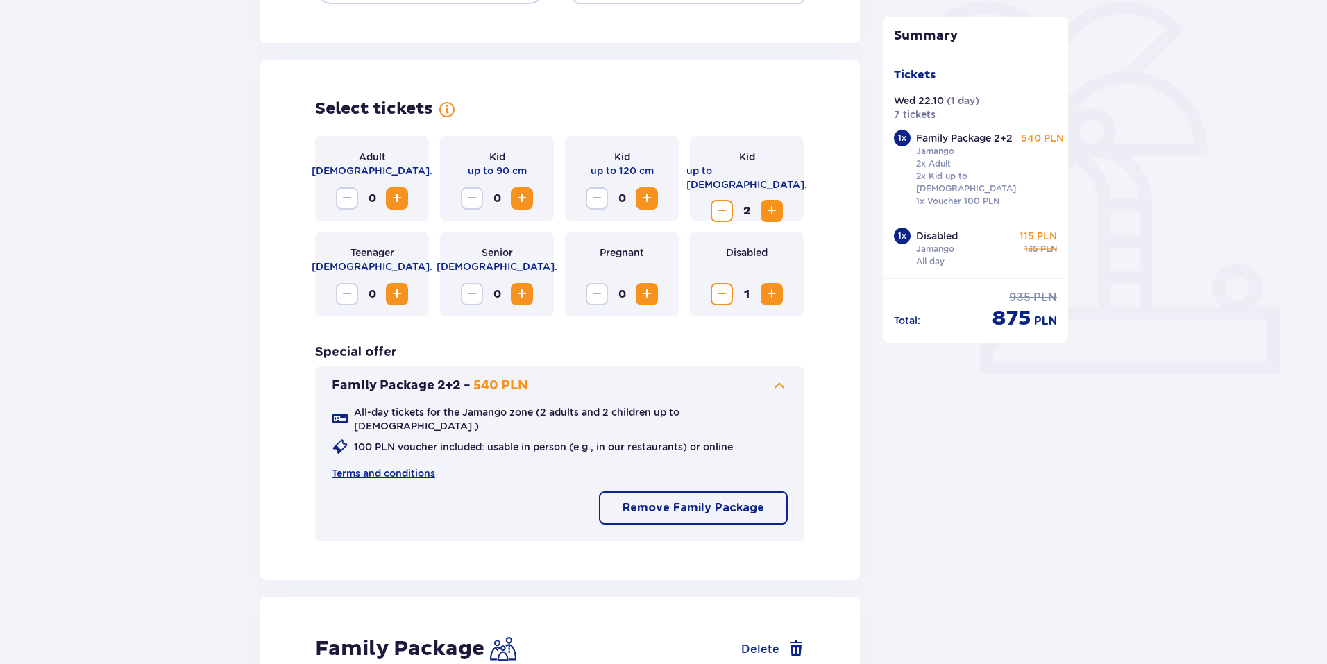
scroll to position [347, 0]
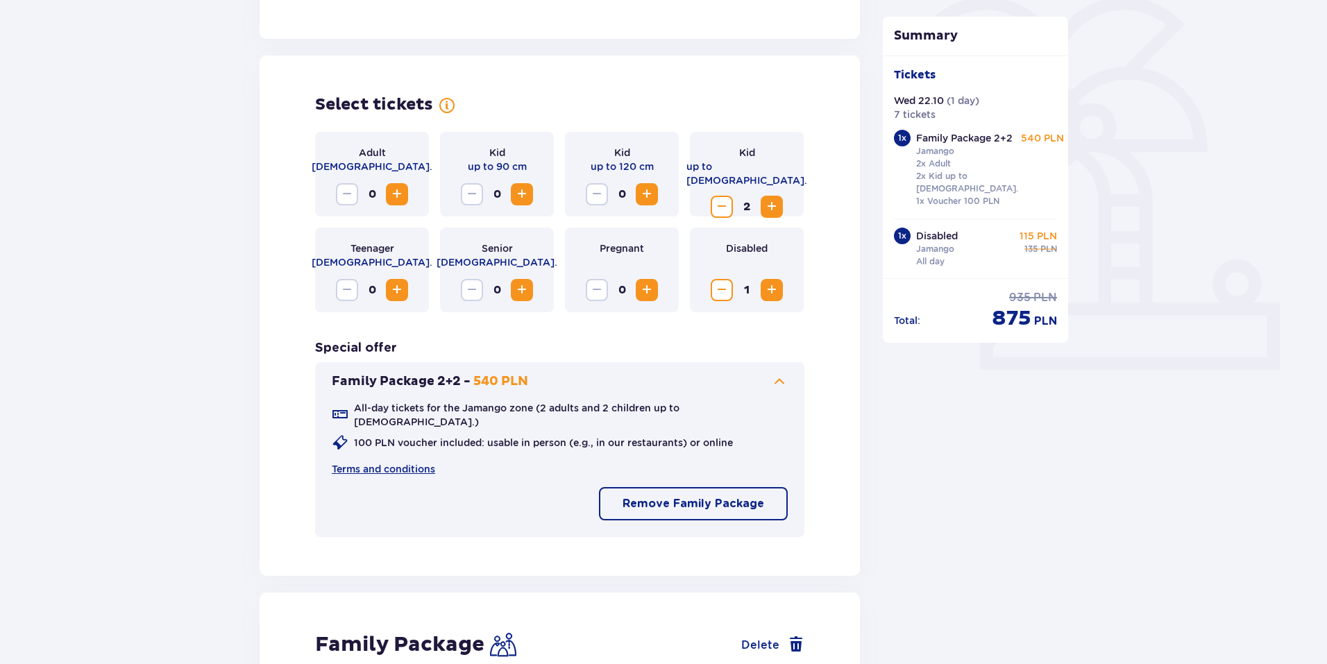
click at [721, 198] on span "Decrease" at bounding box center [721, 206] width 17 height 17
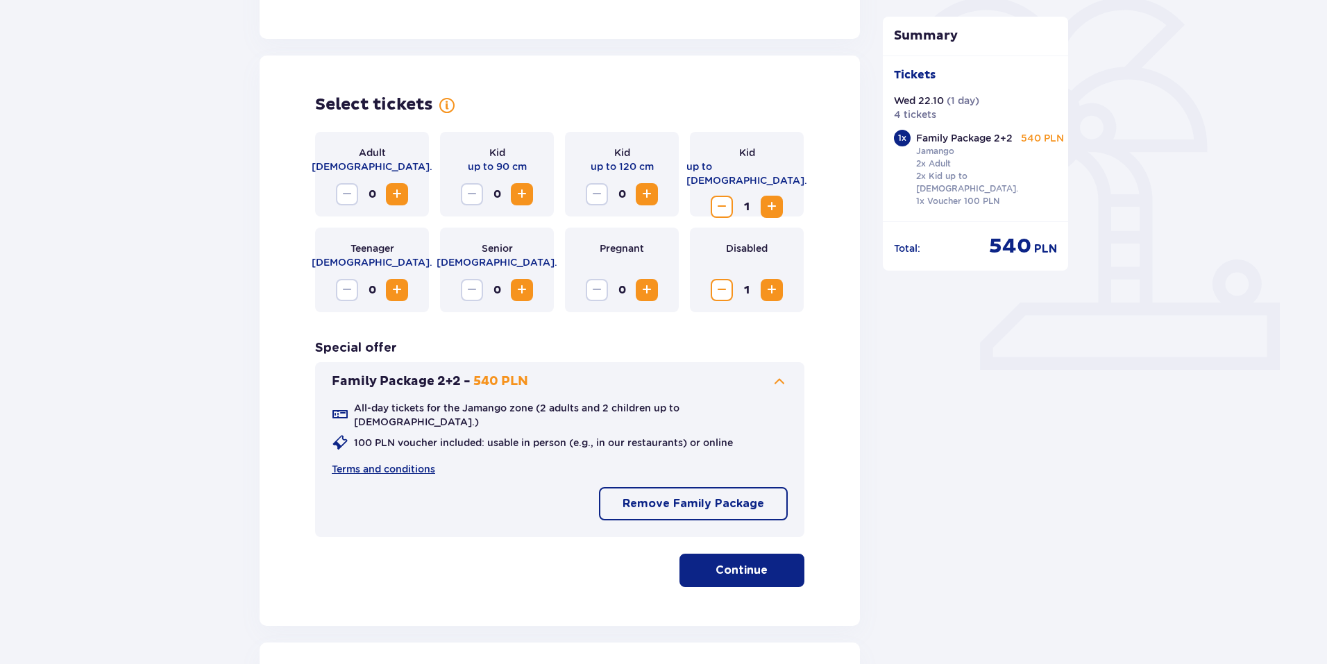
click at [721, 198] on span "Decrease" at bounding box center [721, 206] width 17 height 17
click at [721, 294] on span "Decrease" at bounding box center [721, 290] width 17 height 17
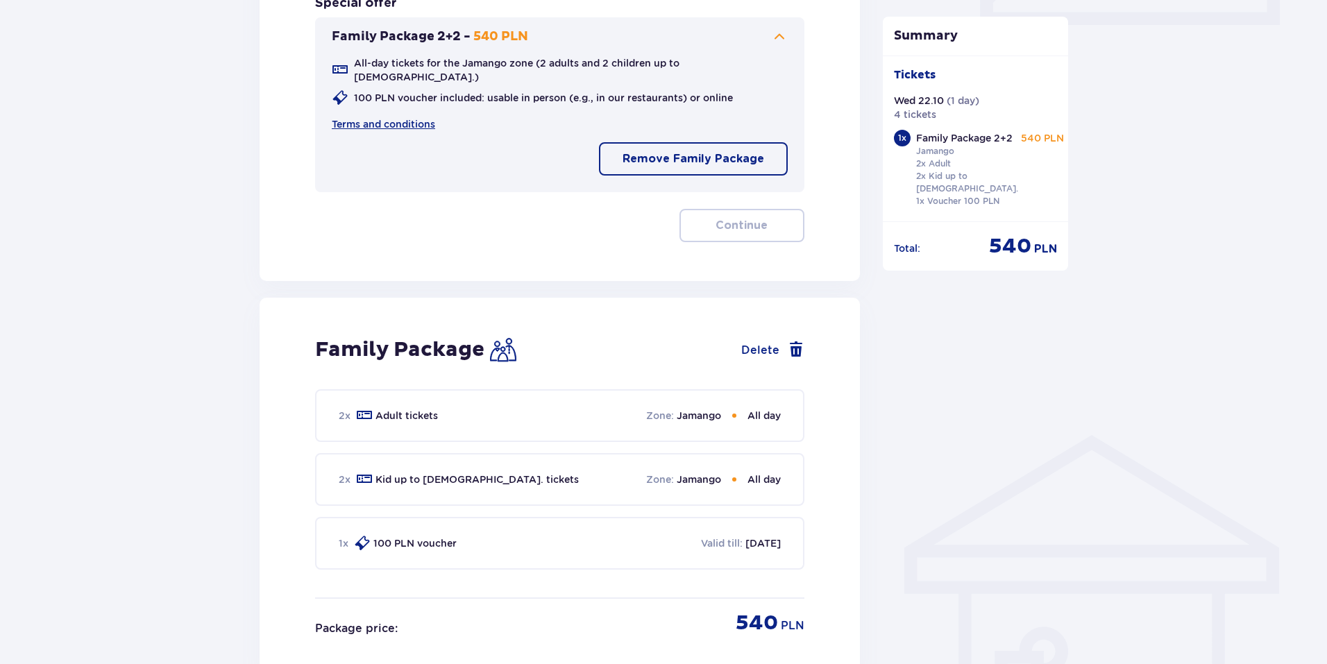
scroll to position [694, 0]
click at [681, 149] on p "Remove Family Package" at bounding box center [693, 156] width 142 height 15
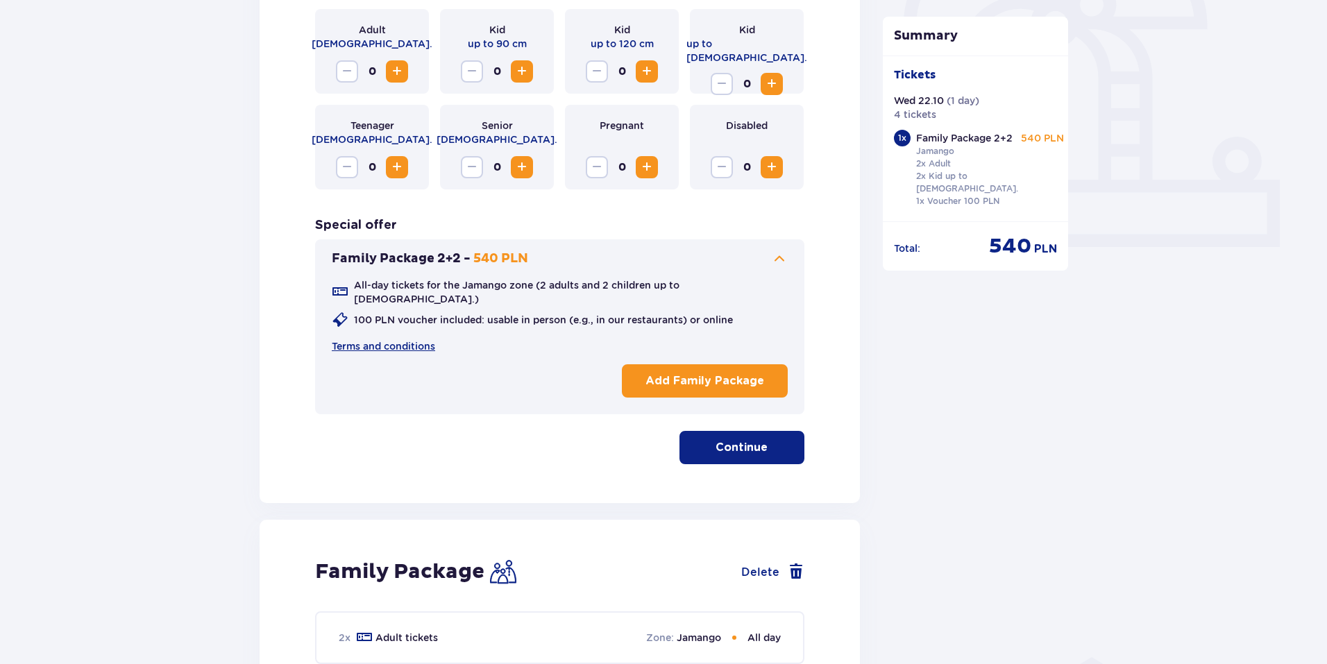
scroll to position [347, 0]
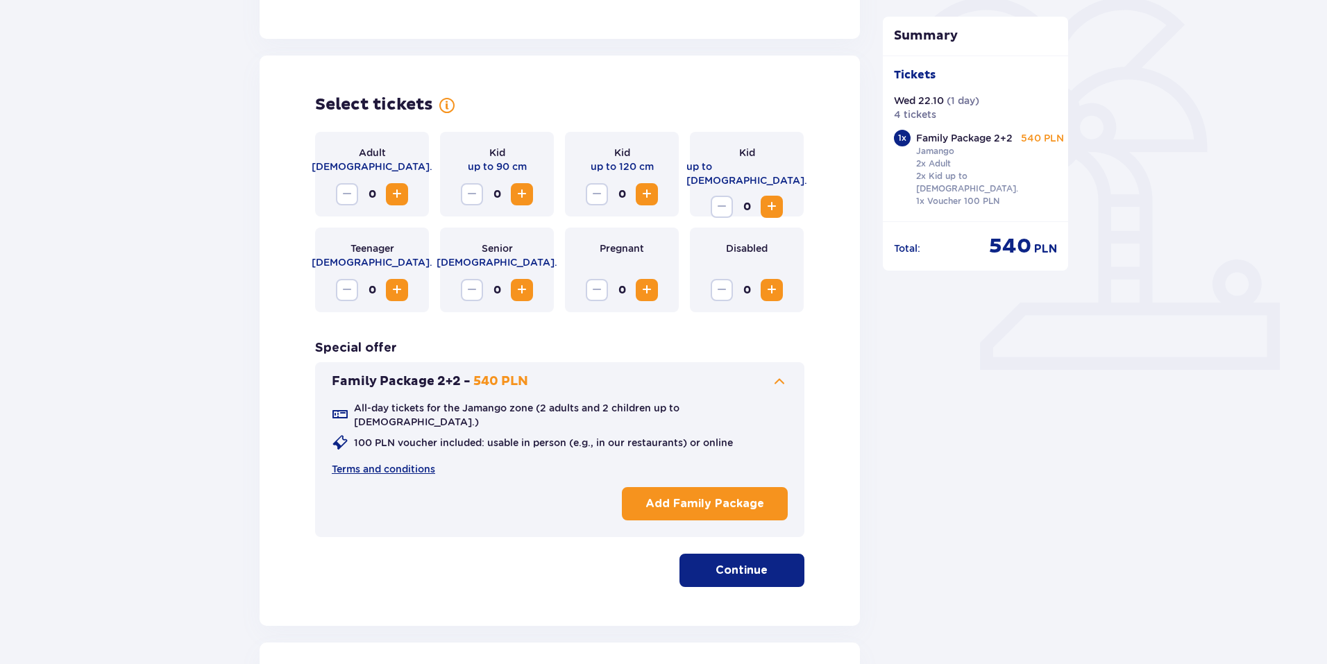
click at [770, 198] on span "Increase" at bounding box center [771, 206] width 17 height 17
click at [774, 285] on span "Increase" at bounding box center [771, 290] width 17 height 17
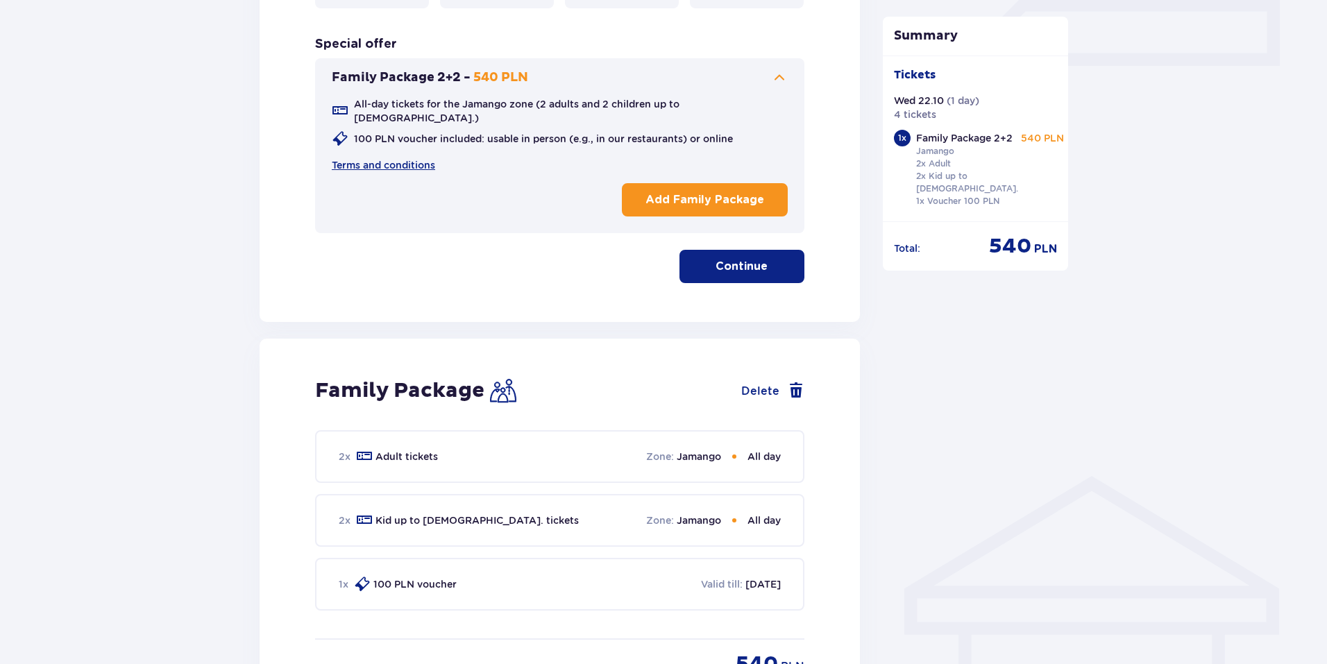
scroll to position [694, 0]
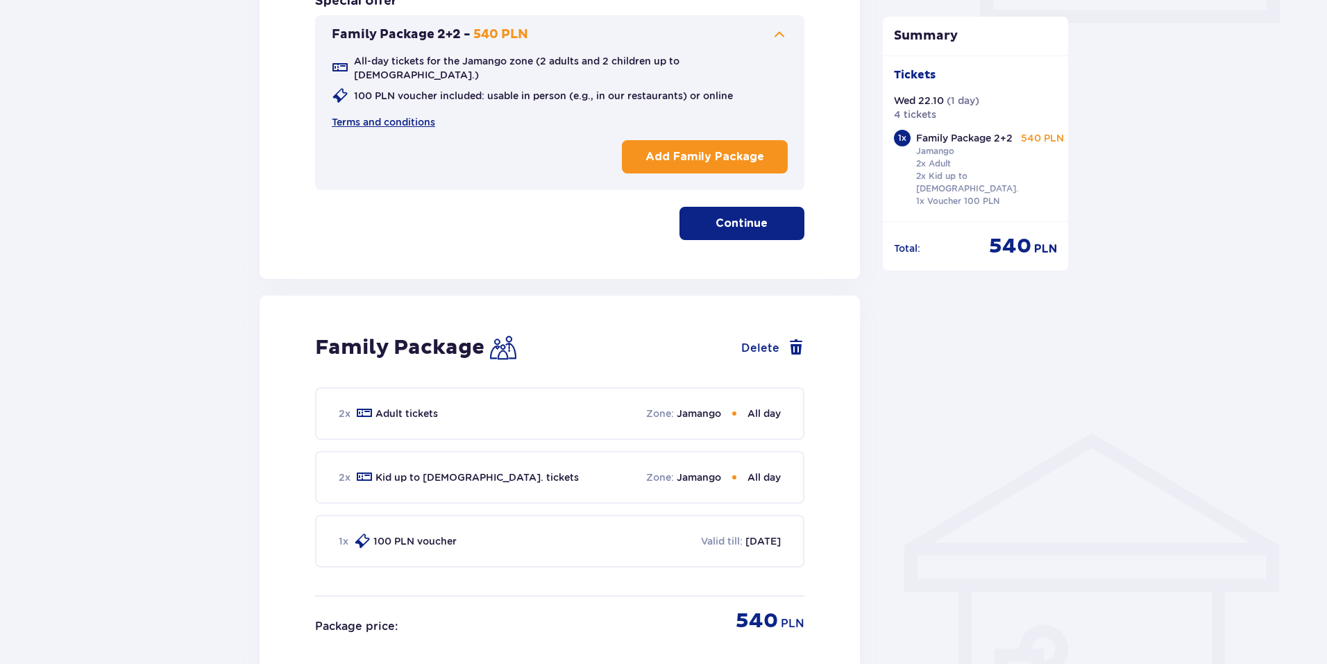
click at [744, 216] on p "Continue" at bounding box center [741, 223] width 52 height 15
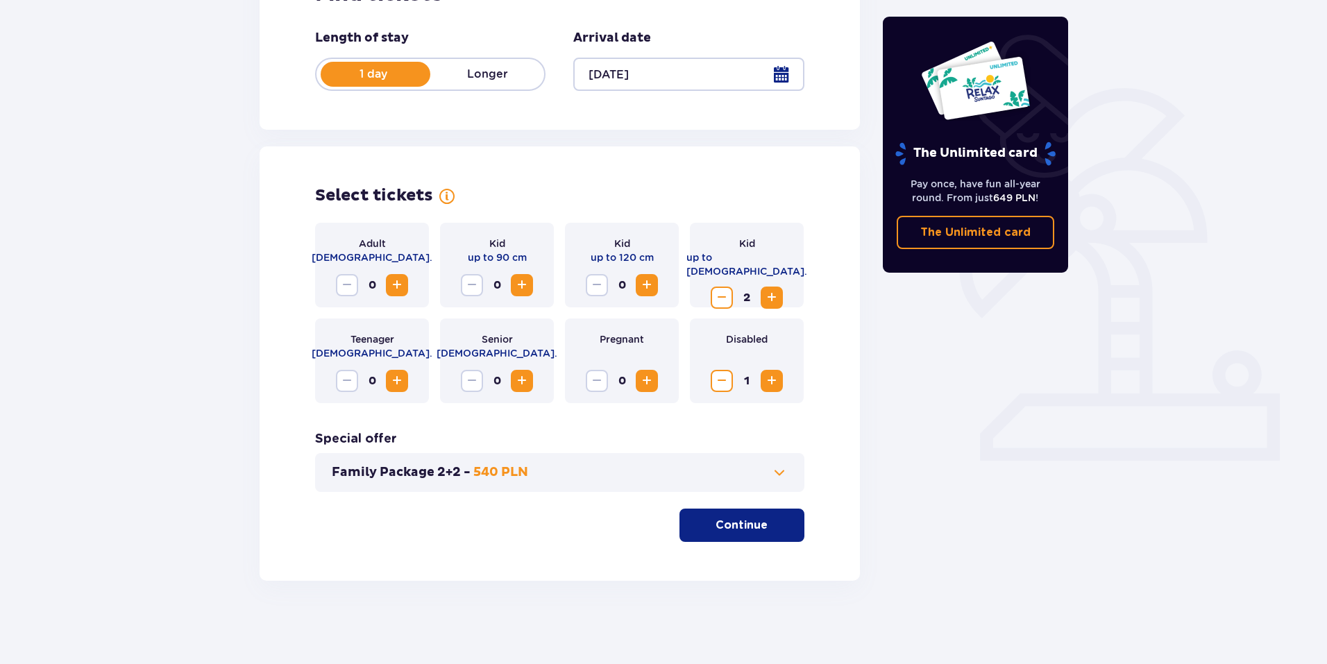
scroll to position [256, 0]
click at [752, 527] on p "Continue" at bounding box center [741, 525] width 52 height 15
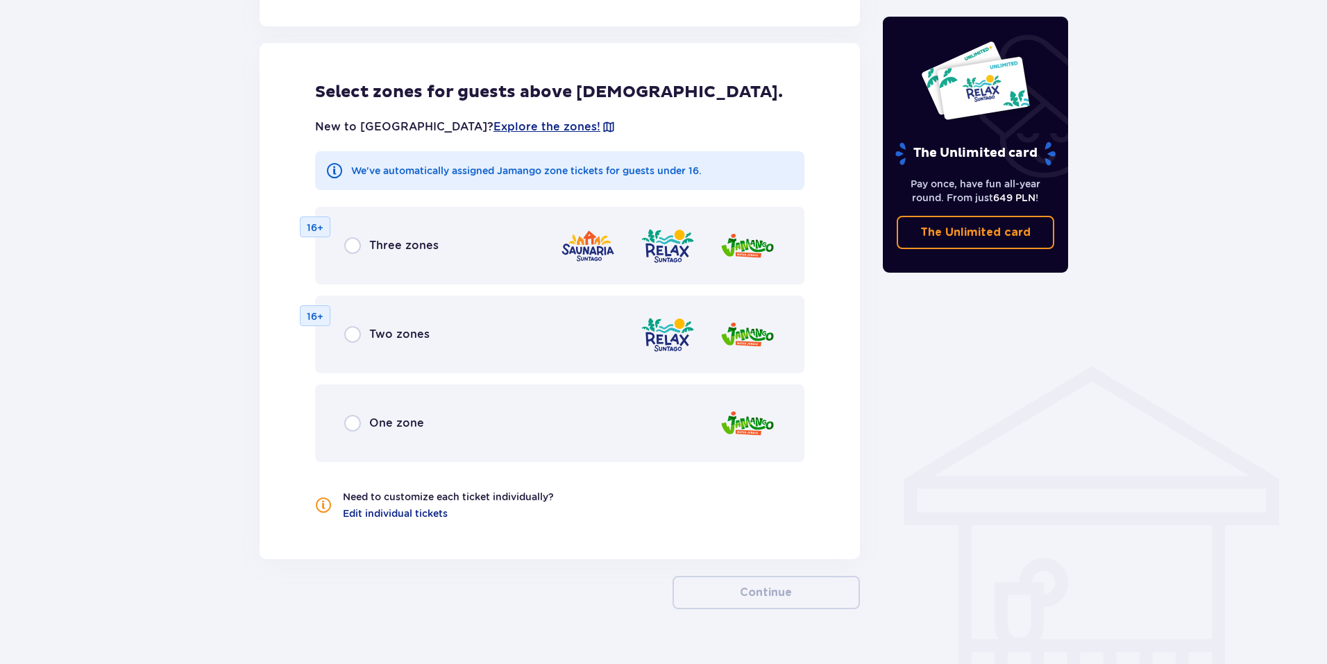
scroll to position [770, 0]
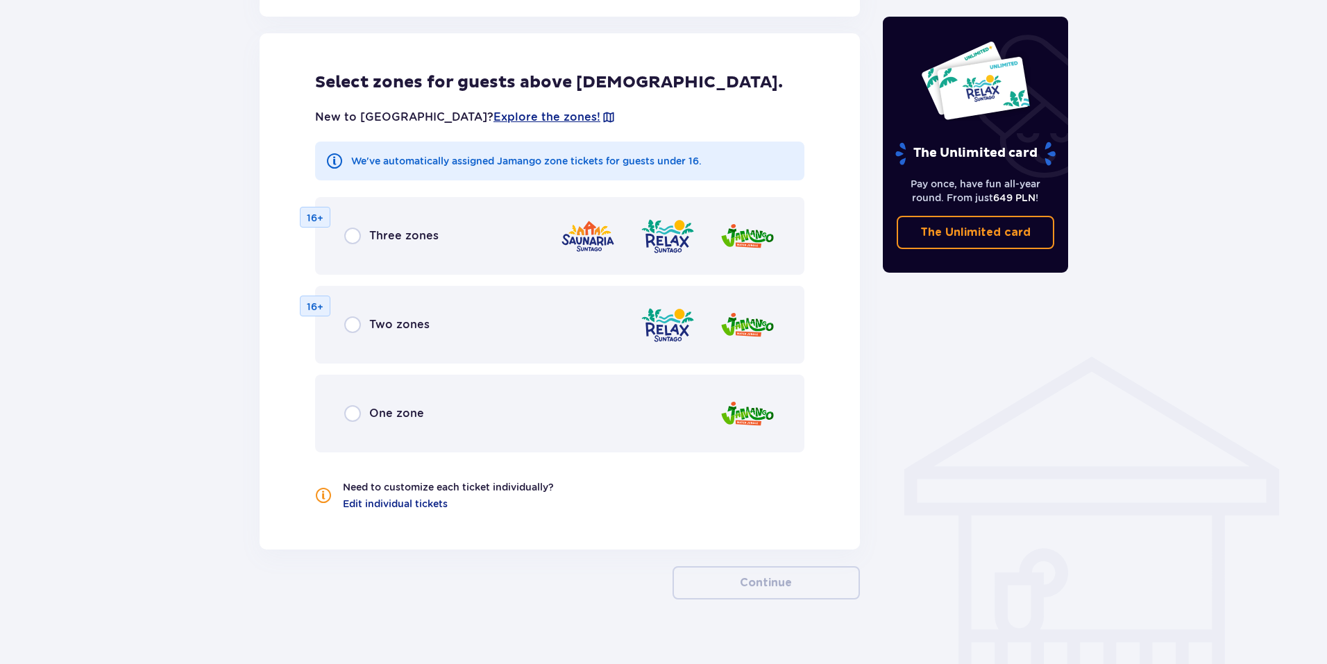
click at [351, 419] on input "radio" at bounding box center [352, 413] width 17 height 17
radio input "true"
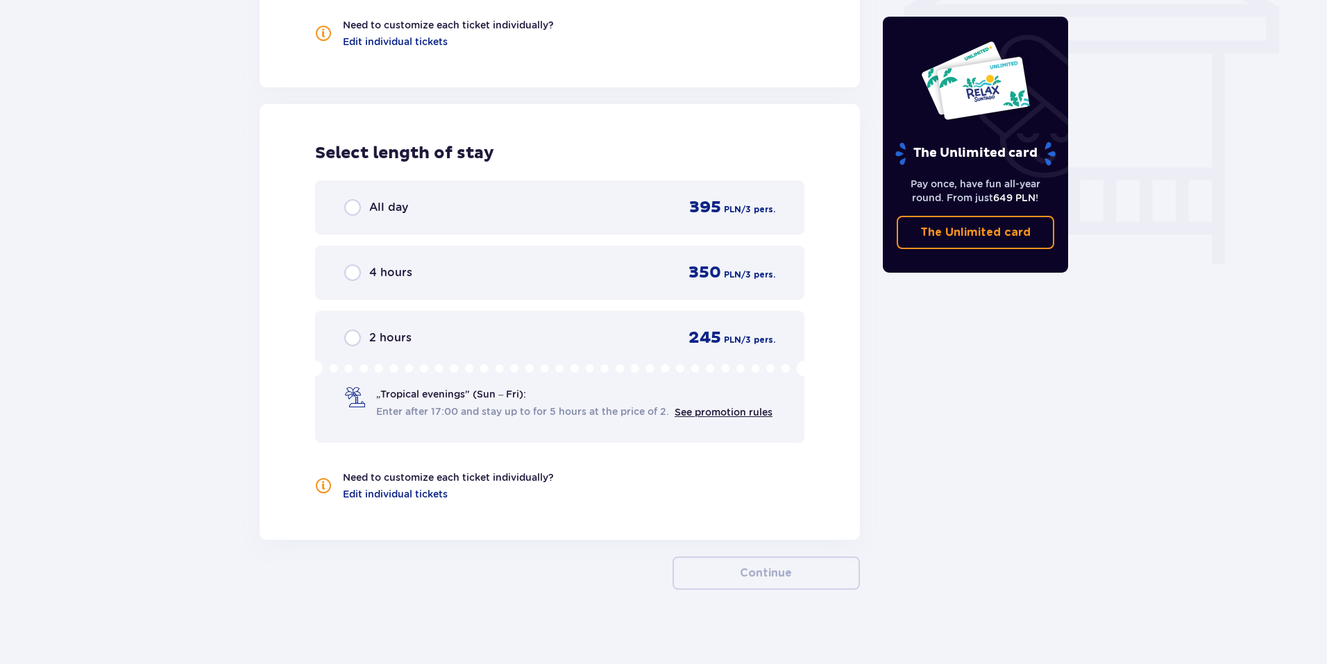
scroll to position [1241, 0]
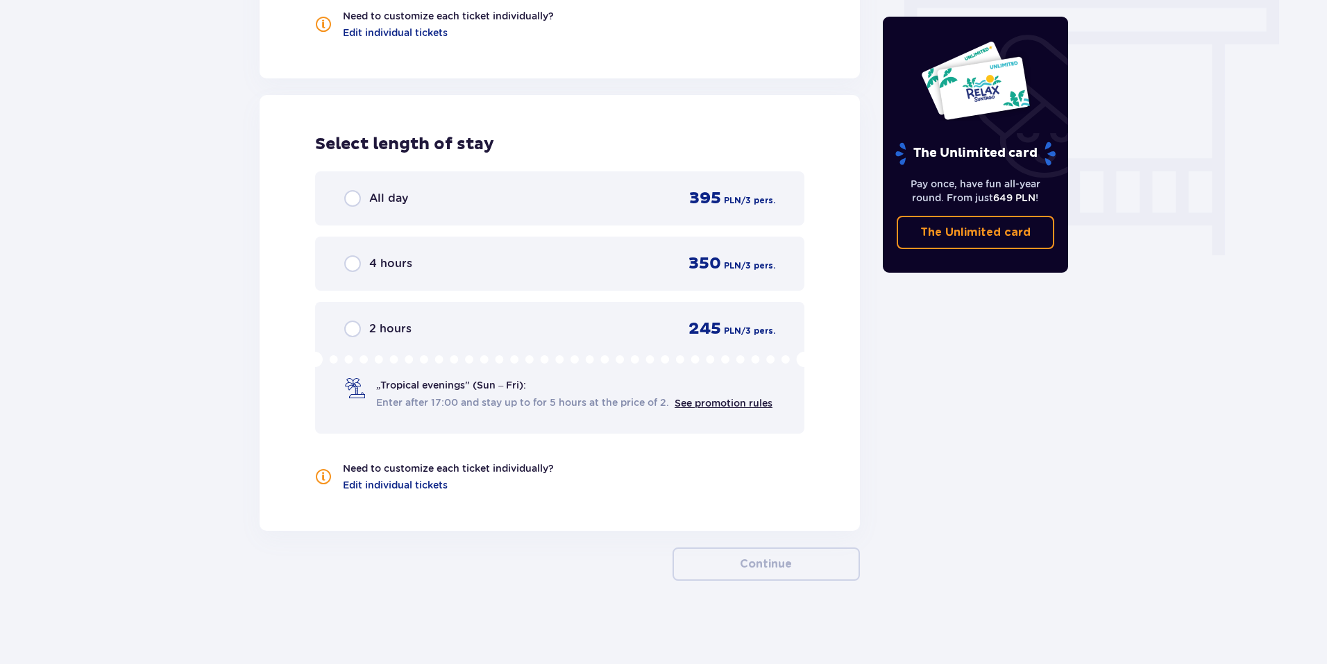
click at [350, 201] on input "radio" at bounding box center [352, 198] width 17 height 17
radio input "true"
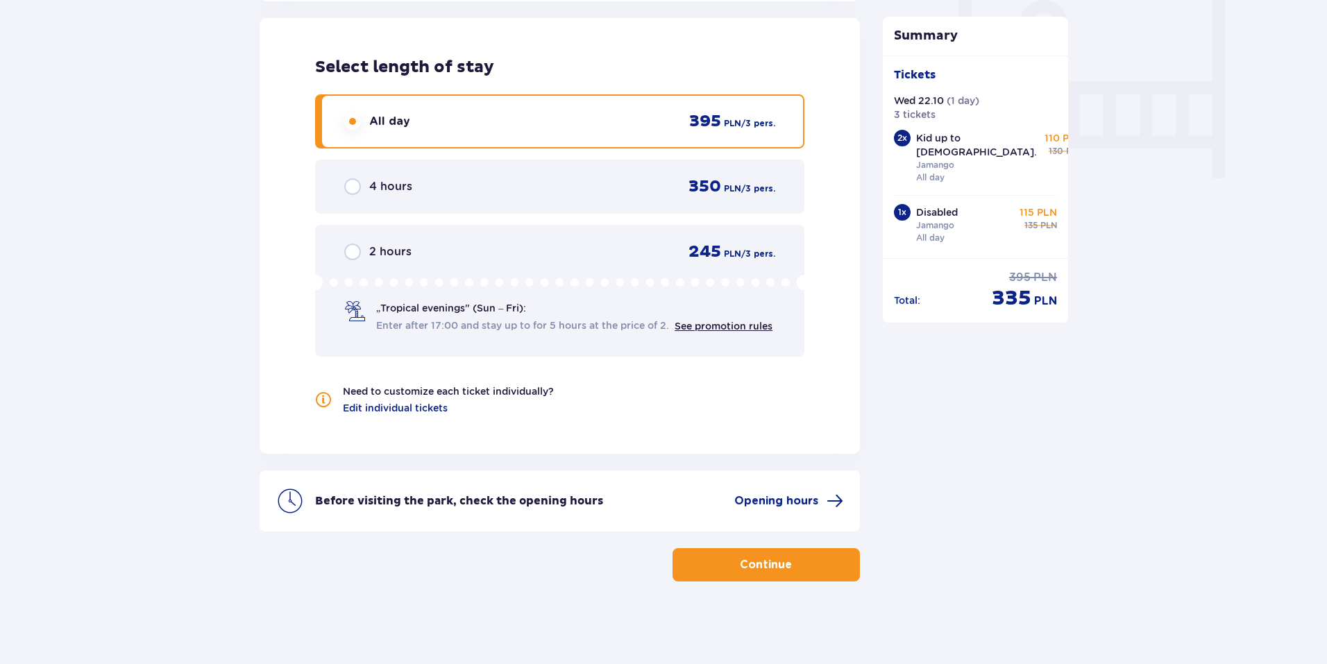
scroll to position [1319, 0]
